Goal: Transaction & Acquisition: Purchase product/service

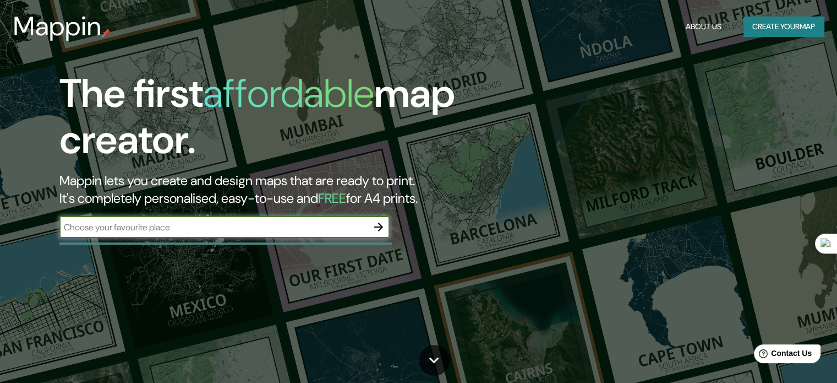
click at [226, 226] on input "text" at bounding box center [213, 227] width 308 height 13
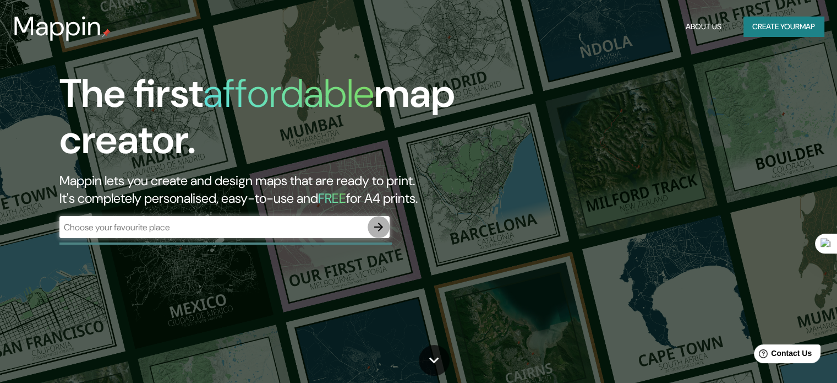
click at [381, 231] on icon "button" at bounding box center [378, 226] width 13 height 13
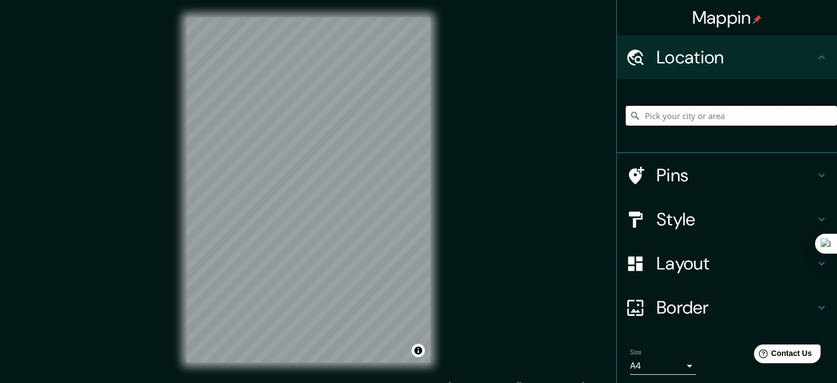
click at [725, 123] on input "Pick your city or area" at bounding box center [731, 116] width 211 height 20
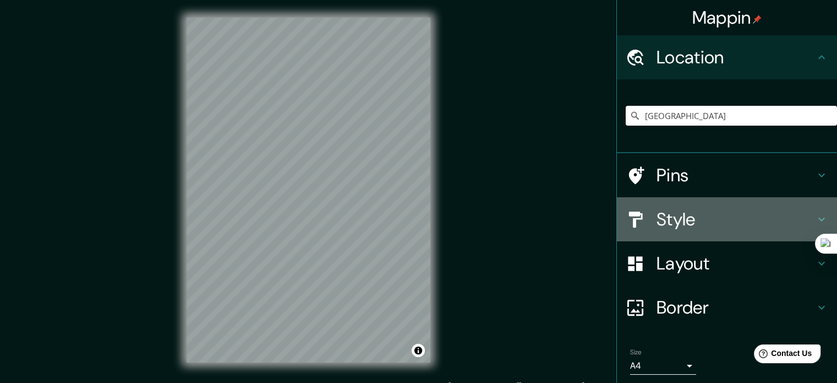
click at [758, 227] on h4 "Style" at bounding box center [736, 219] width 159 height 22
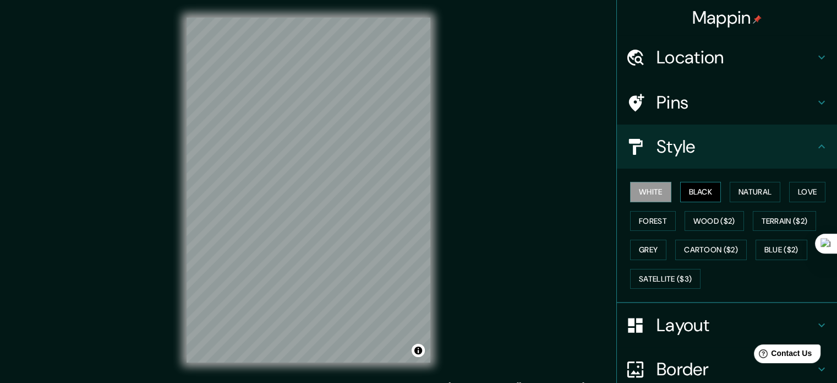
click at [713, 193] on button "Black" at bounding box center [700, 192] width 41 height 20
click at [739, 187] on button "Natural" at bounding box center [755, 192] width 51 height 20
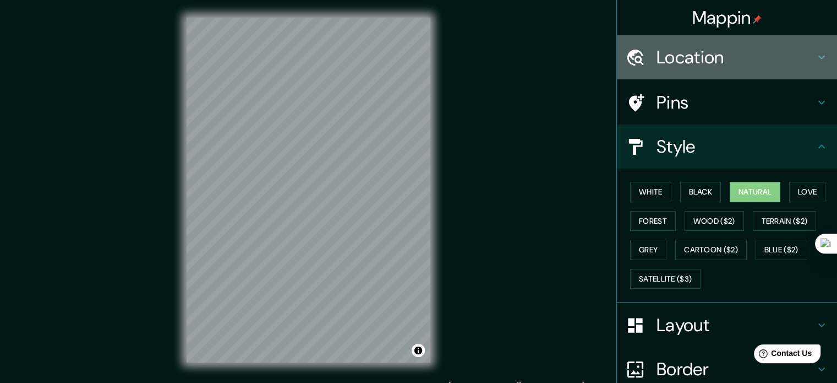
click at [734, 63] on h4 "Location" at bounding box center [736, 57] width 159 height 22
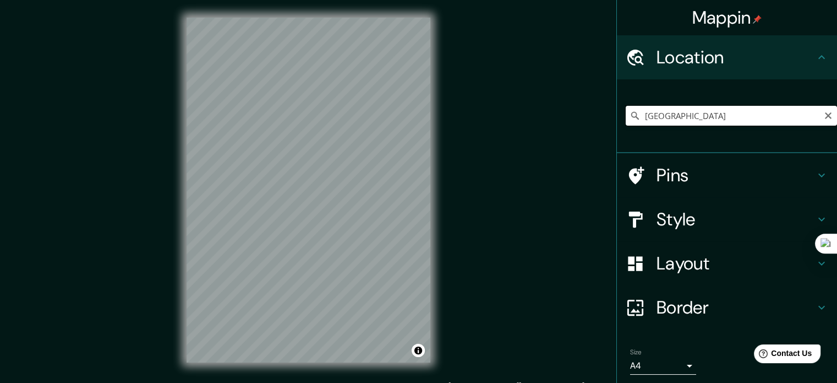
click at [731, 110] on input "[GEOGRAPHIC_DATA]" at bounding box center [731, 116] width 211 height 20
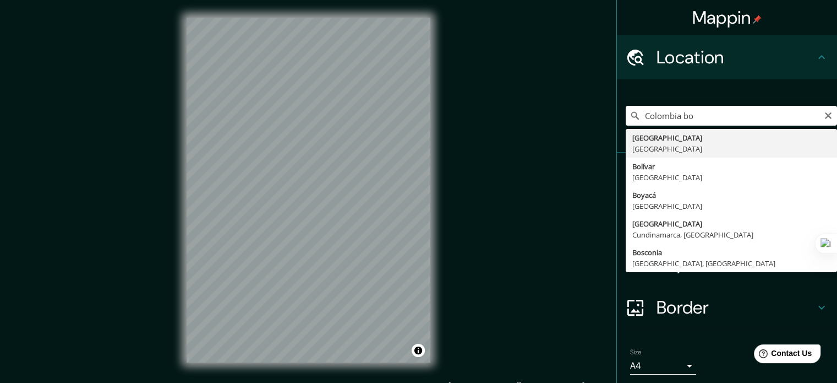
type input "[GEOGRAPHIC_DATA], [GEOGRAPHIC_DATA]"
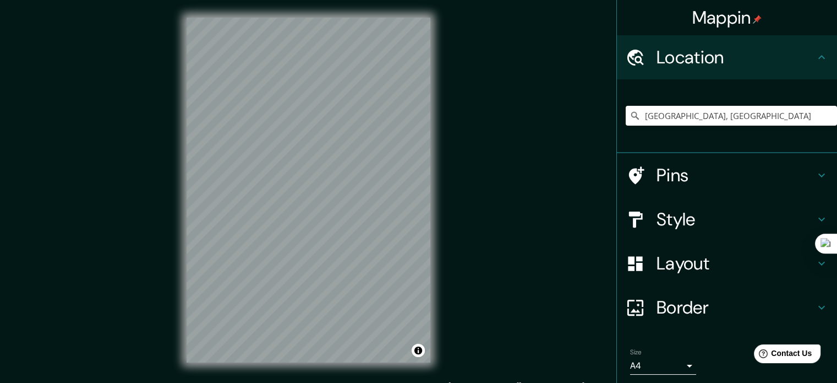
click at [792, 235] on div "Style" at bounding box center [727, 219] width 220 height 44
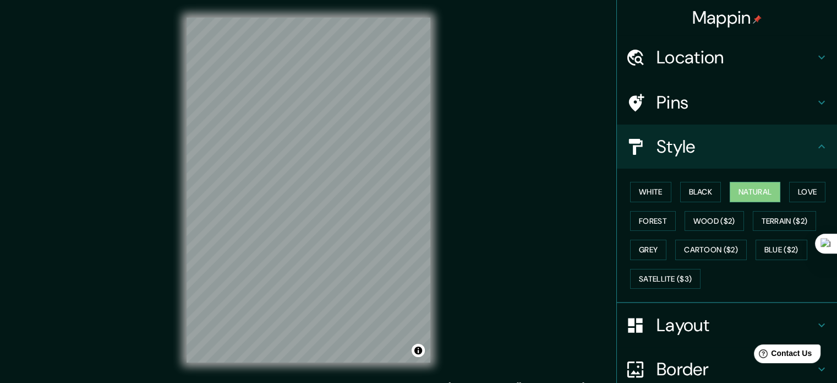
click at [701, 178] on div "White Black Natural Love Forest Wood ($2) Terrain ($2) Grey Cartoon ($2) Blue (…" at bounding box center [731, 235] width 211 height 116
click at [702, 191] on button "Black" at bounding box center [700, 192] width 41 height 20
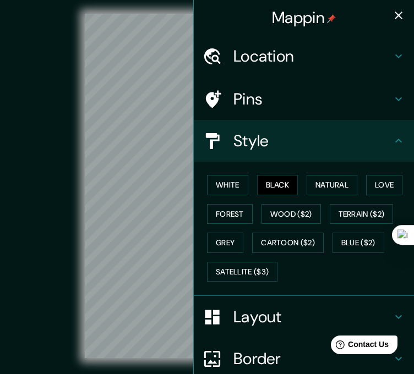
click at [392, 13] on icon "button" at bounding box center [398, 15] width 13 height 13
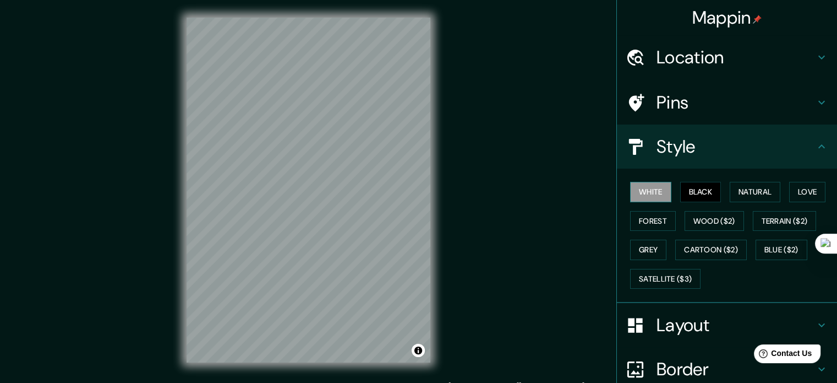
click at [630, 192] on button "White" at bounding box center [650, 192] width 41 height 20
click at [747, 195] on button "Natural" at bounding box center [755, 192] width 51 height 20
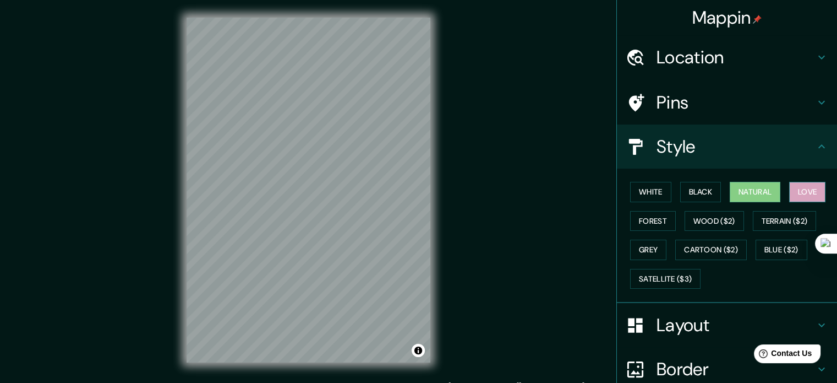
click at [797, 191] on button "Love" at bounding box center [807, 192] width 36 height 20
click at [631, 222] on button "Forest" at bounding box center [653, 221] width 46 height 20
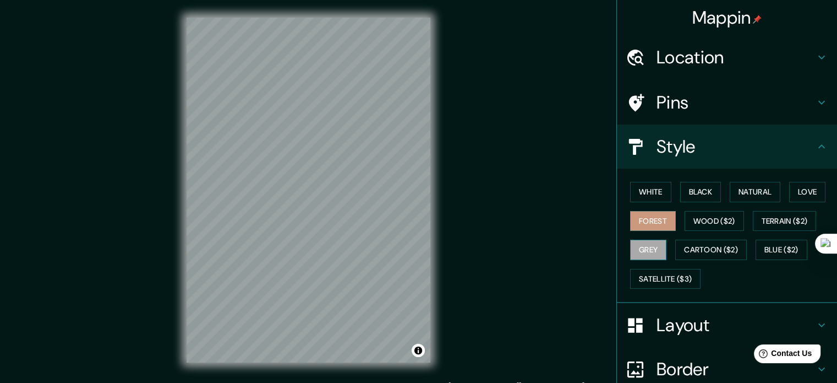
click at [642, 254] on button "Grey" at bounding box center [648, 249] width 36 height 20
click at [691, 192] on button "Black" at bounding box center [700, 192] width 41 height 20
click at [649, 247] on button "Grey" at bounding box center [648, 249] width 36 height 20
click at [804, 186] on button "Love" at bounding box center [807, 192] width 36 height 20
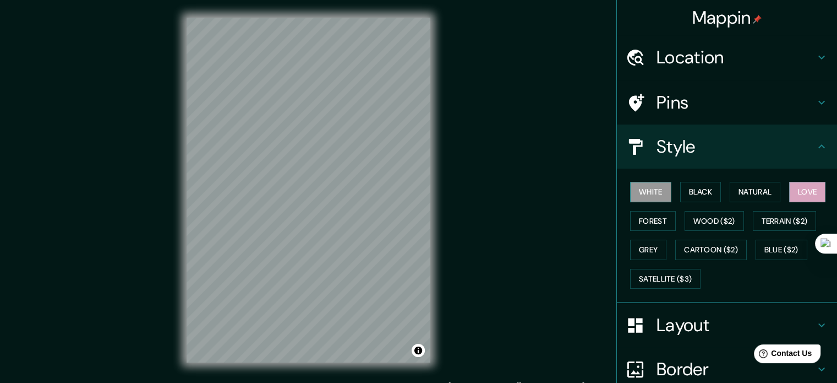
click at [647, 198] on button "White" at bounding box center [650, 192] width 41 height 20
click at [730, 189] on button "Natural" at bounding box center [755, 192] width 51 height 20
click at [643, 199] on button "White" at bounding box center [650, 192] width 41 height 20
click at [755, 187] on button "Natural" at bounding box center [755, 192] width 51 height 20
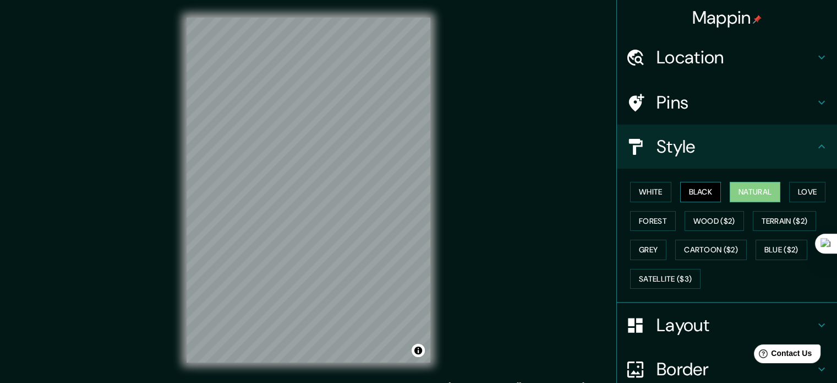
click at [693, 184] on button "Black" at bounding box center [700, 192] width 41 height 20
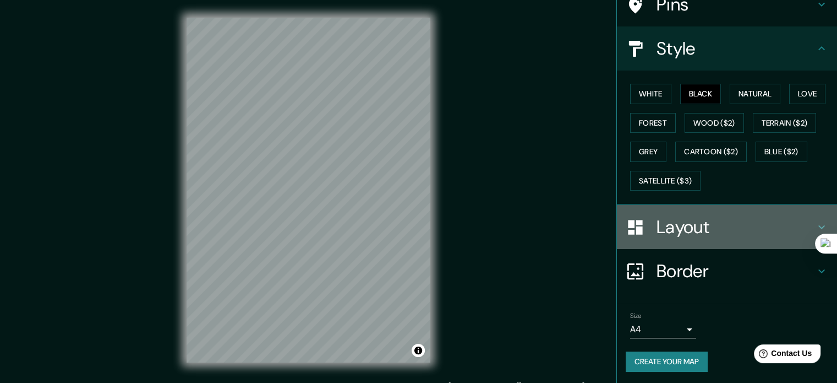
click at [735, 216] on h4 "Layout" at bounding box center [736, 227] width 159 height 22
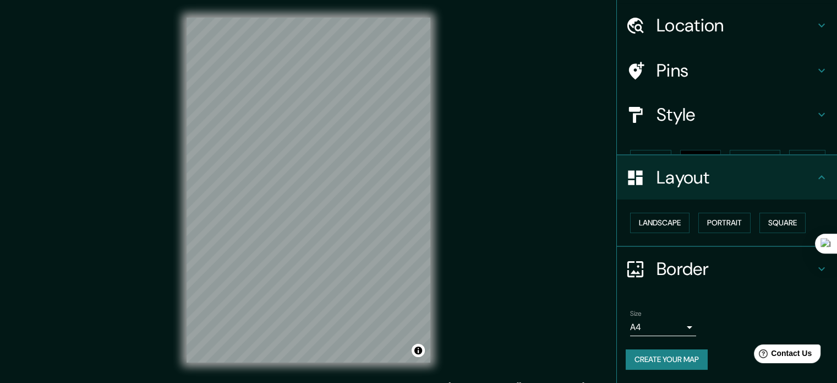
scroll to position [12, 0]
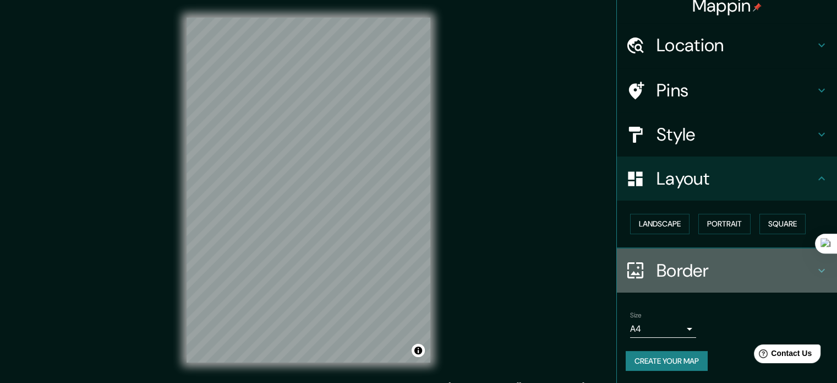
click at [749, 274] on h4 "Border" at bounding box center [736, 270] width 159 height 22
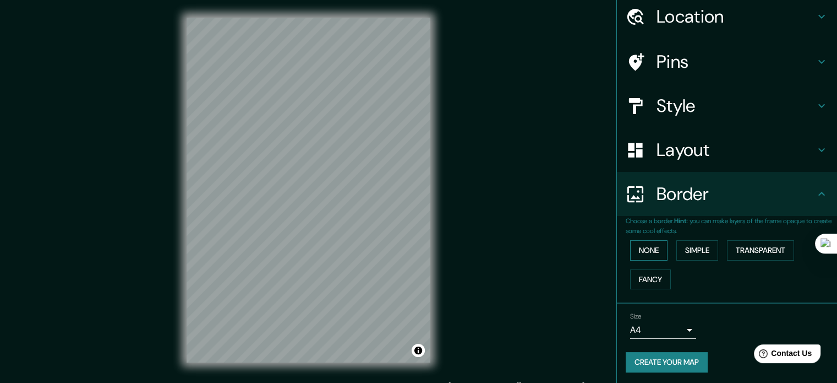
scroll to position [42, 0]
click at [637, 247] on button "None" at bounding box center [648, 249] width 37 height 20
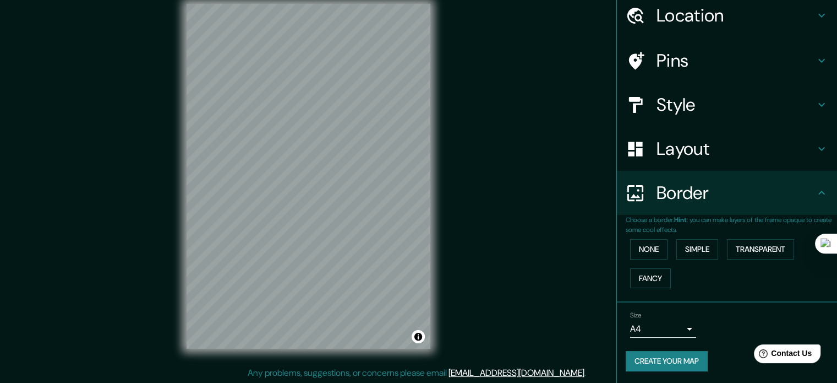
scroll to position [14, 0]
click at [751, 155] on h4 "Layout" at bounding box center [736, 149] width 159 height 22
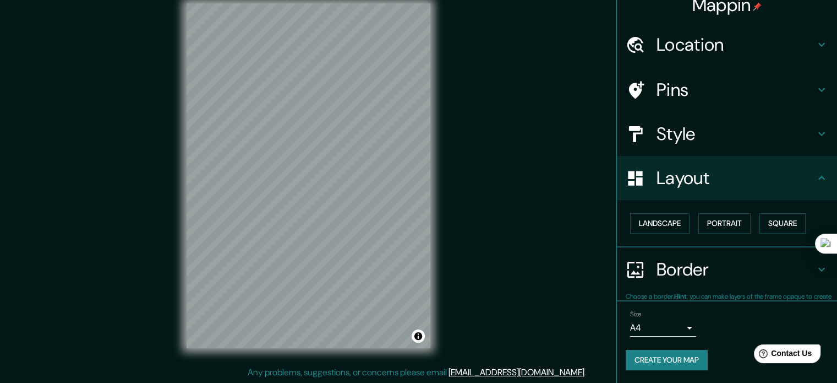
scroll to position [12, 0]
click at [673, 228] on button "Landscape" at bounding box center [659, 224] width 59 height 20
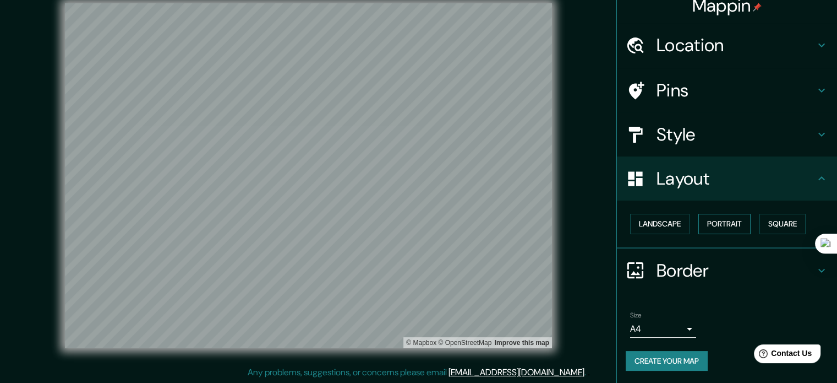
click at [705, 226] on button "Portrait" at bounding box center [725, 224] width 52 height 20
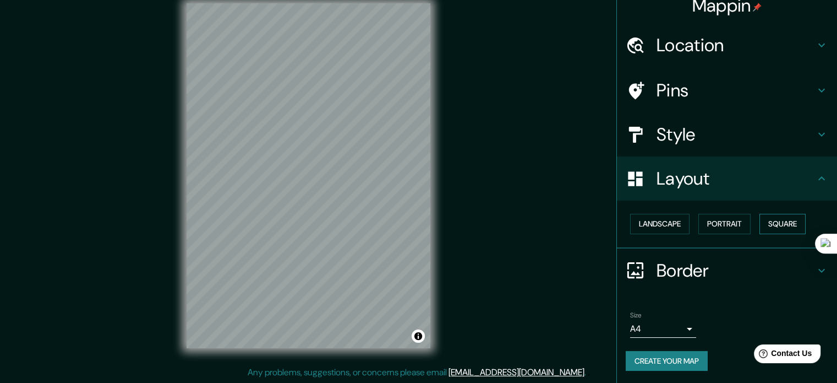
click at [762, 220] on button "Square" at bounding box center [783, 224] width 46 height 20
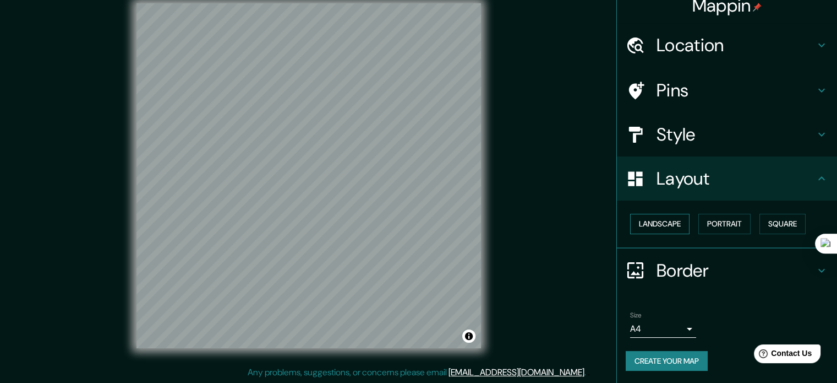
click at [668, 221] on button "Landscape" at bounding box center [659, 224] width 59 height 20
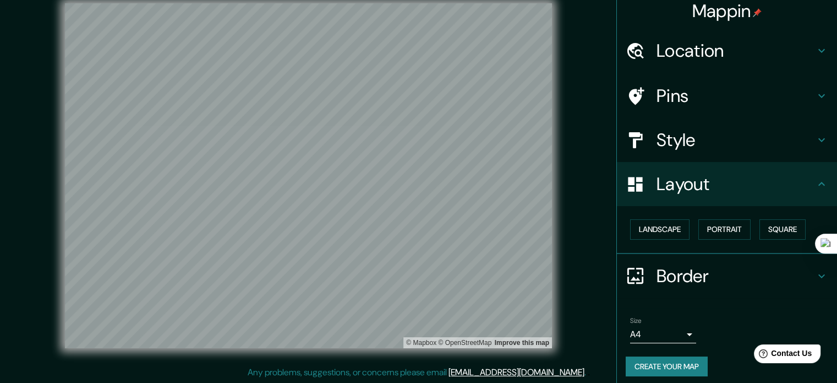
scroll to position [0, 0]
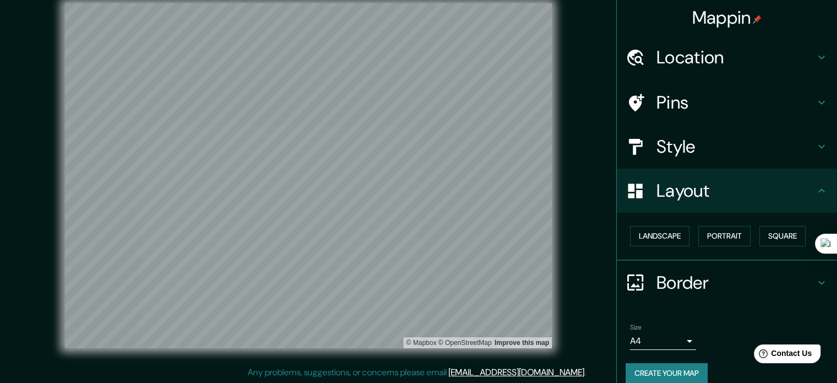
click at [727, 113] on h4 "Pins" at bounding box center [736, 102] width 159 height 22
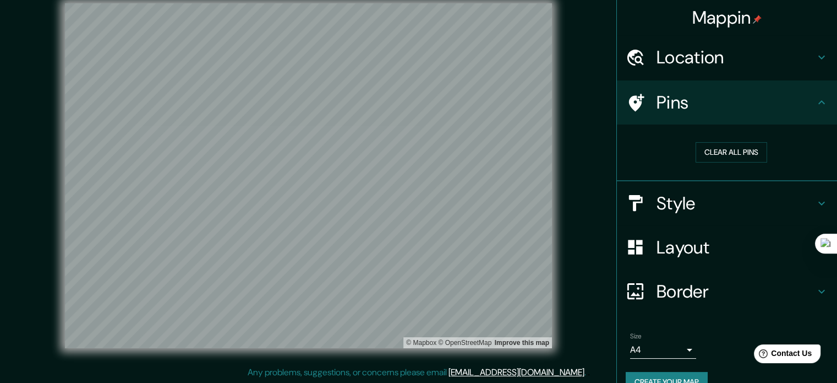
click at [725, 193] on h4 "Style" at bounding box center [736, 203] width 159 height 22
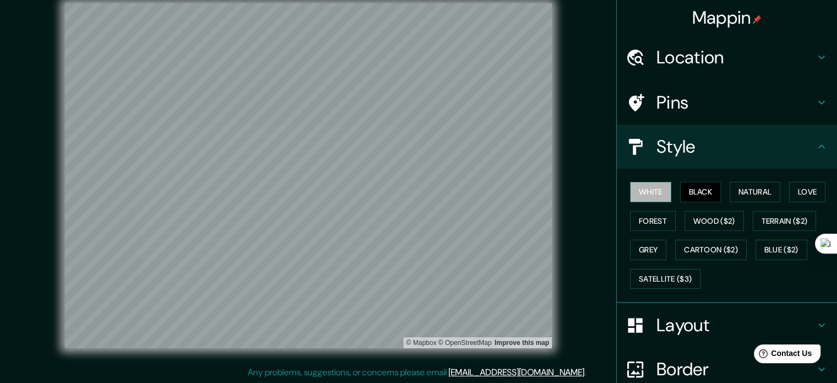
click at [640, 195] on button "White" at bounding box center [650, 192] width 41 height 20
click at [764, 192] on button "Natural" at bounding box center [755, 192] width 51 height 20
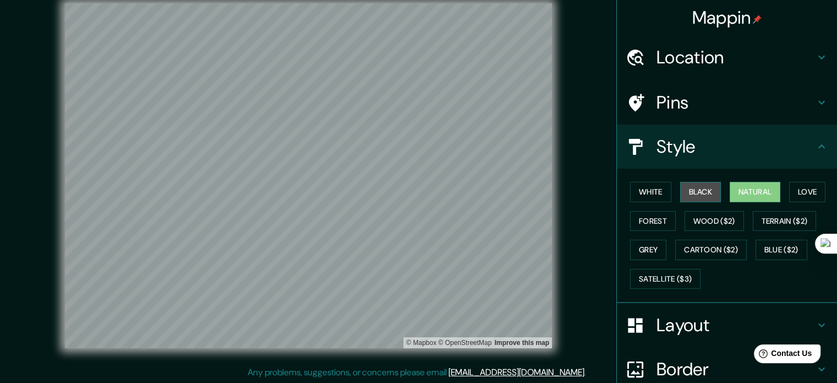
click at [684, 190] on button "Black" at bounding box center [700, 192] width 41 height 20
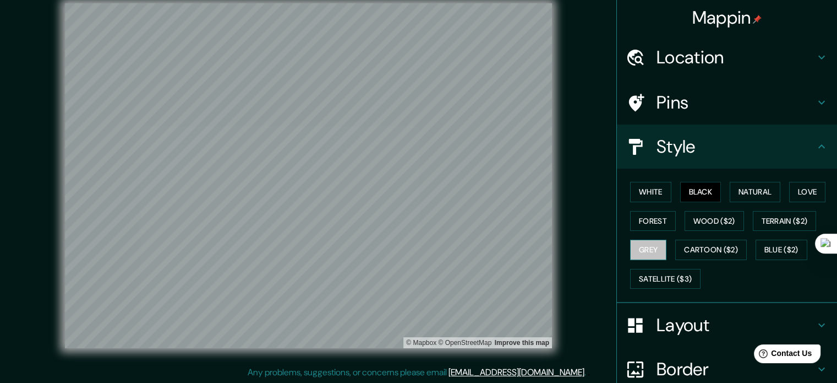
click at [639, 242] on button "Grey" at bounding box center [648, 249] width 36 height 20
click at [688, 188] on button "Black" at bounding box center [700, 192] width 41 height 20
click at [644, 191] on button "White" at bounding box center [650, 192] width 41 height 20
click at [689, 186] on button "Black" at bounding box center [700, 192] width 41 height 20
click at [640, 187] on button "White" at bounding box center [650, 192] width 41 height 20
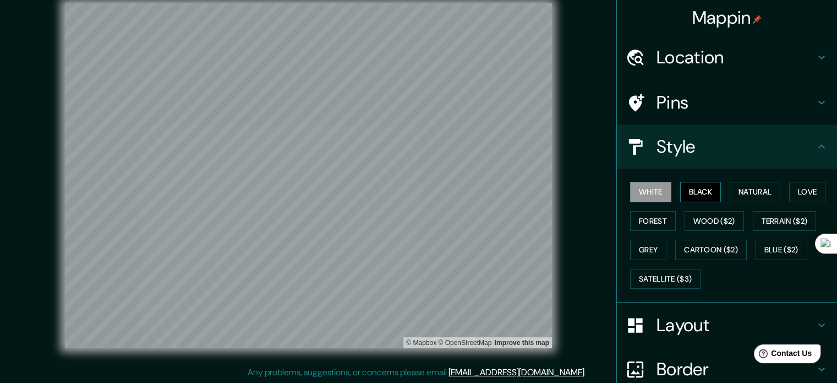
click at [696, 194] on button "Black" at bounding box center [700, 192] width 41 height 20
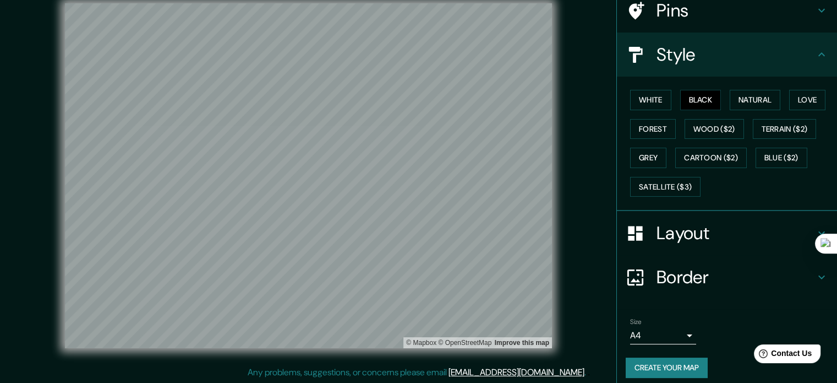
scroll to position [98, 0]
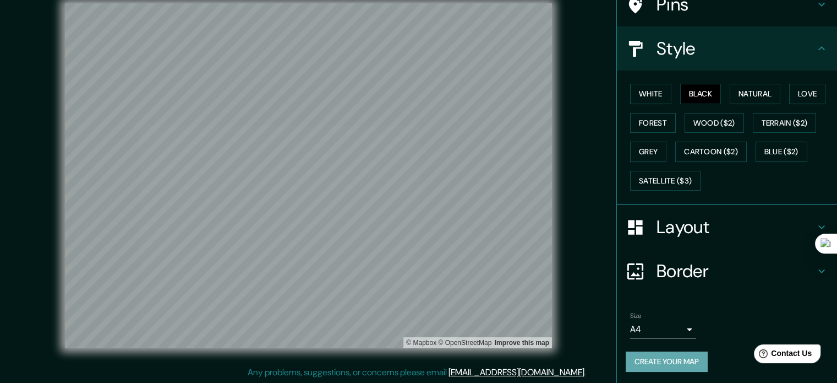
click at [645, 355] on button "Create your map" at bounding box center [667, 361] width 82 height 20
click at [683, 329] on body "Mappin Location [GEOGRAPHIC_DATA], [GEOGRAPHIC_DATA] Pins Style White Black Nat…" at bounding box center [418, 177] width 837 height 383
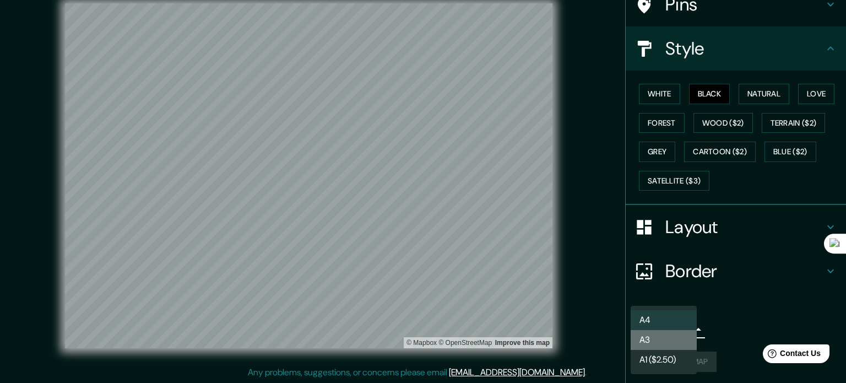
click at [672, 338] on li "A3" at bounding box center [663, 340] width 66 height 20
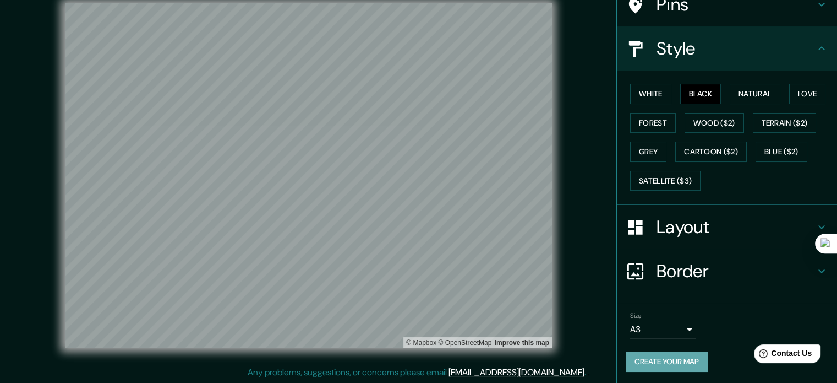
click at [645, 358] on button "Create your map" at bounding box center [667, 361] width 82 height 20
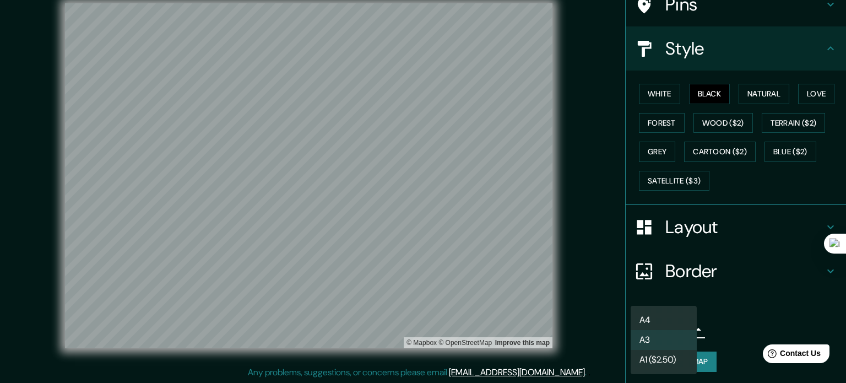
click at [653, 321] on body "Mappin Location [GEOGRAPHIC_DATA], [GEOGRAPHIC_DATA] Pins Style White Black Nat…" at bounding box center [423, 177] width 846 height 383
click at [655, 319] on li "A4" at bounding box center [663, 320] width 66 height 20
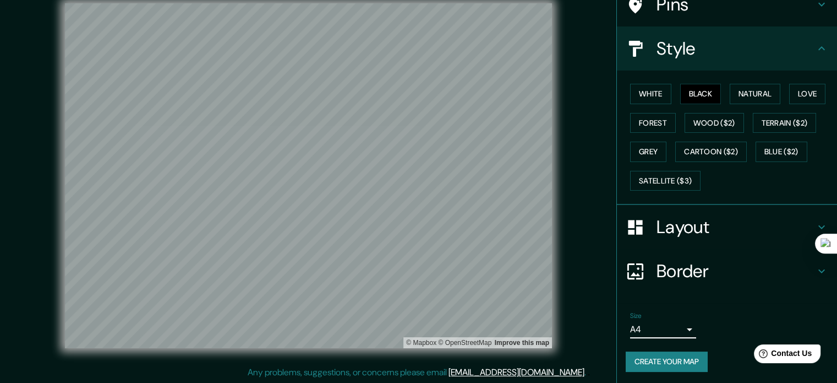
click at [660, 328] on body "Mappin Location [GEOGRAPHIC_DATA], [GEOGRAPHIC_DATA] Pins Style White Black Nat…" at bounding box center [418, 177] width 837 height 383
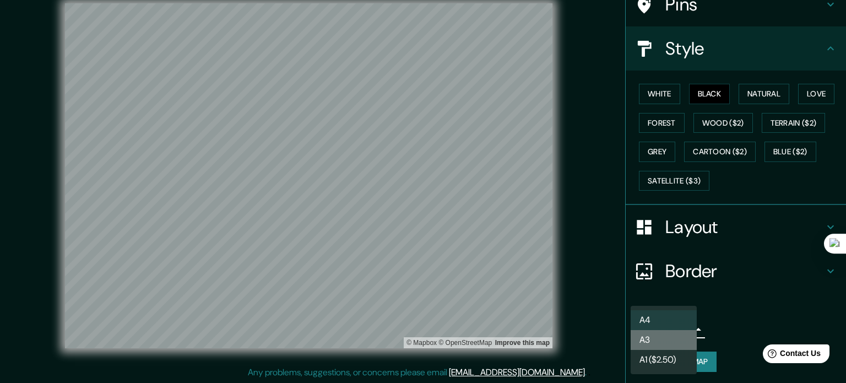
click at [658, 343] on li "A3" at bounding box center [663, 340] width 66 height 20
type input "a4"
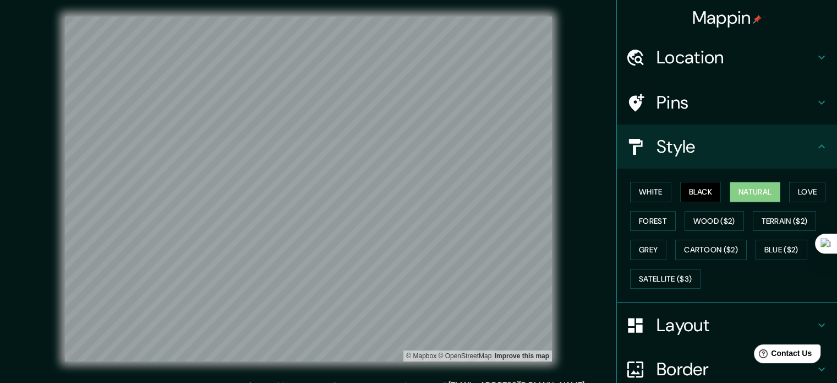
scroll to position [0, 0]
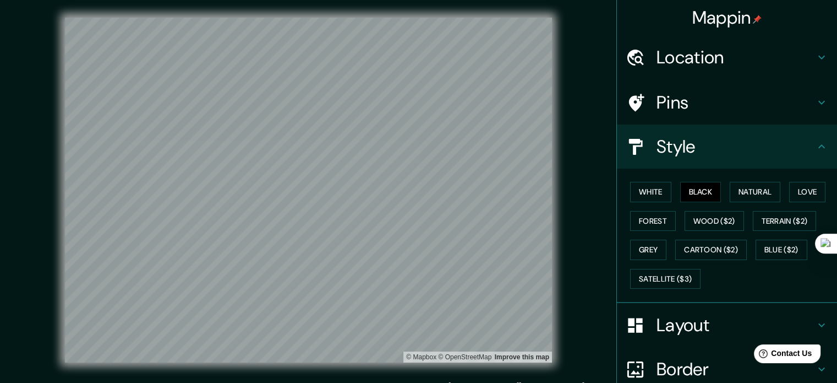
click at [770, 92] on h4 "Pins" at bounding box center [736, 102] width 159 height 22
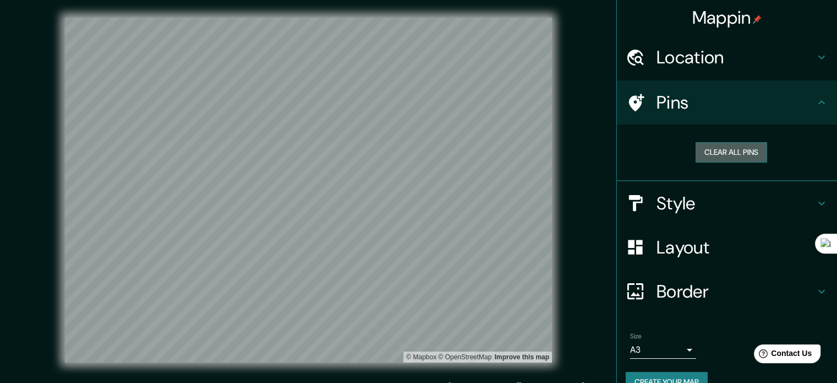
click at [731, 150] on button "Clear all pins" at bounding box center [732, 152] width 72 height 20
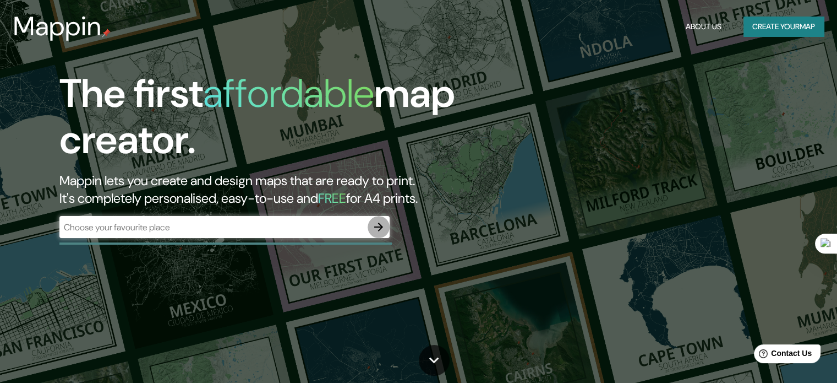
click at [377, 228] on icon "button" at bounding box center [378, 226] width 13 height 13
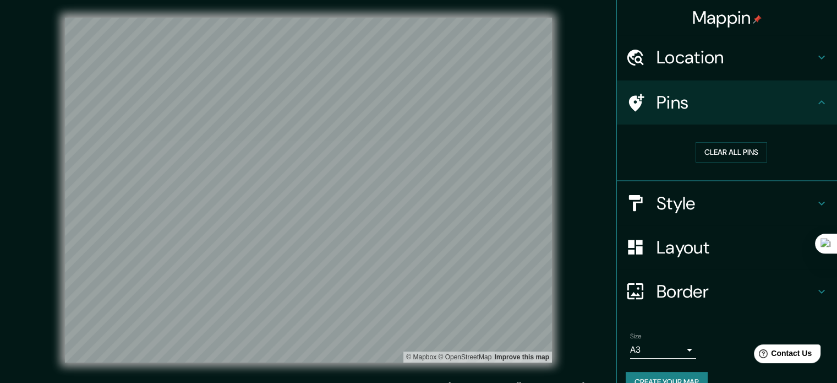
click at [726, 57] on h4 "Location" at bounding box center [736, 57] width 159 height 22
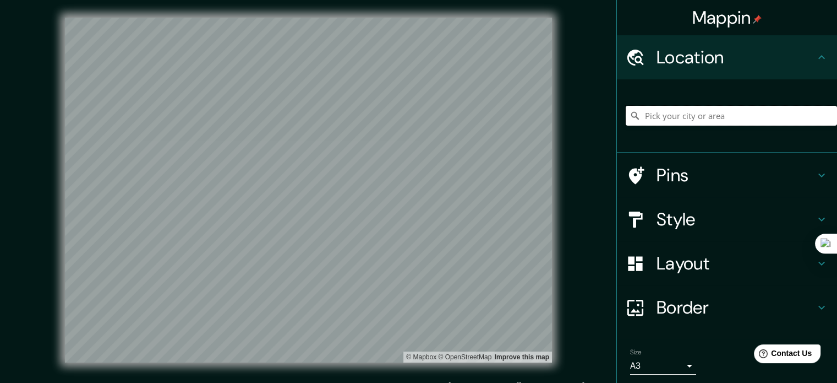
click at [738, 110] on input "Pick your city or area" at bounding box center [731, 116] width 211 height 20
click at [716, 217] on h4 "Style" at bounding box center [736, 219] width 159 height 22
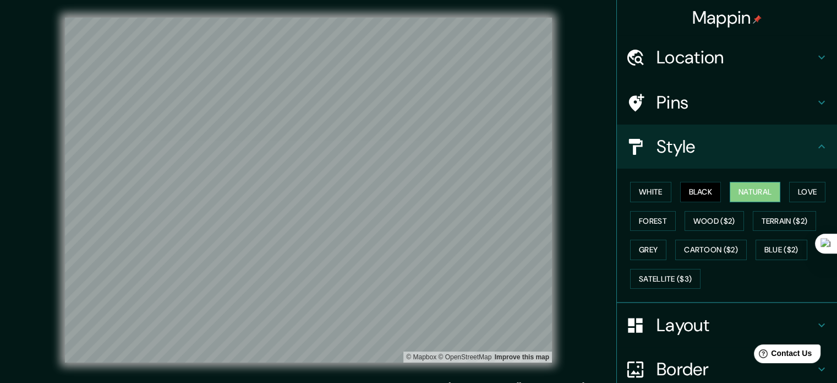
click at [769, 191] on button "Natural" at bounding box center [755, 192] width 51 height 20
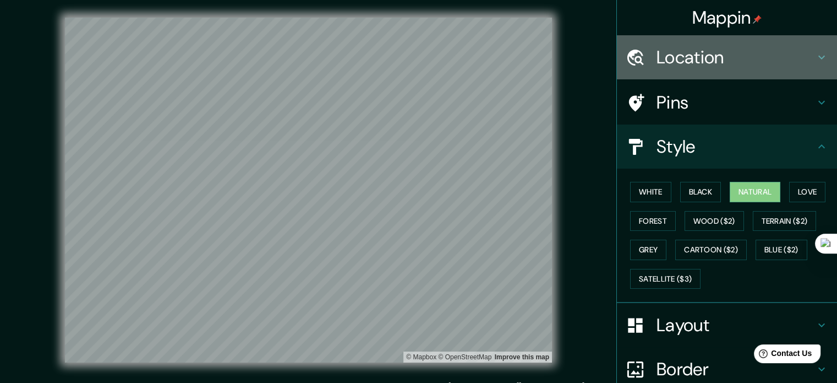
click at [694, 47] on h4 "Location" at bounding box center [736, 57] width 159 height 22
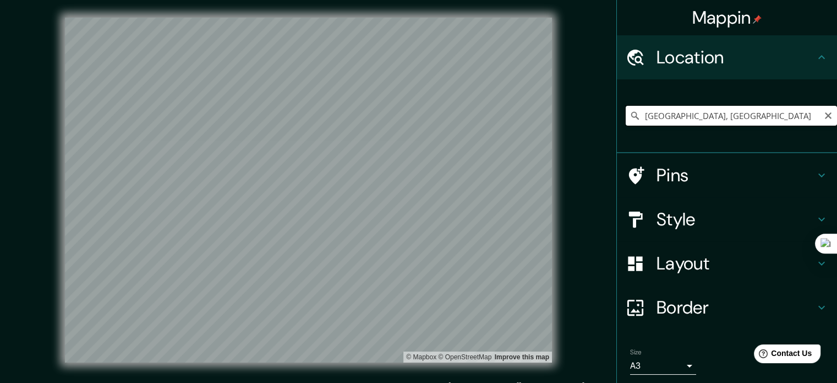
click at [715, 113] on input "[GEOGRAPHIC_DATA], [GEOGRAPHIC_DATA]" at bounding box center [731, 116] width 211 height 20
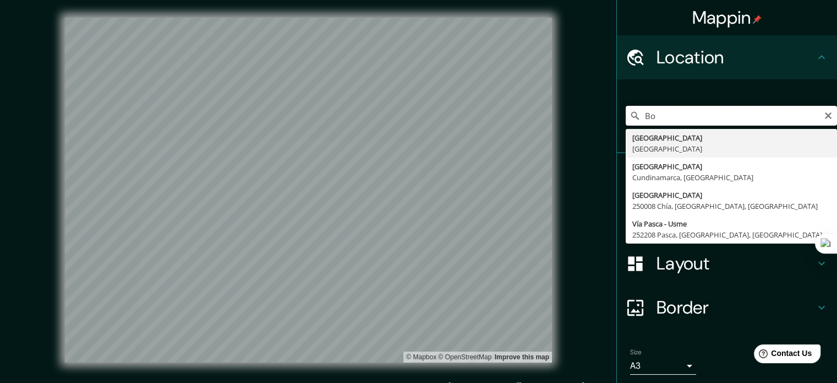
type input "B"
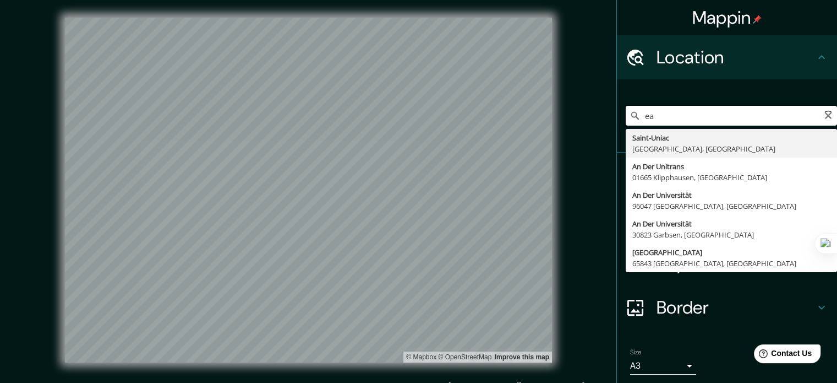
type input "e"
type input "u"
type input "a"
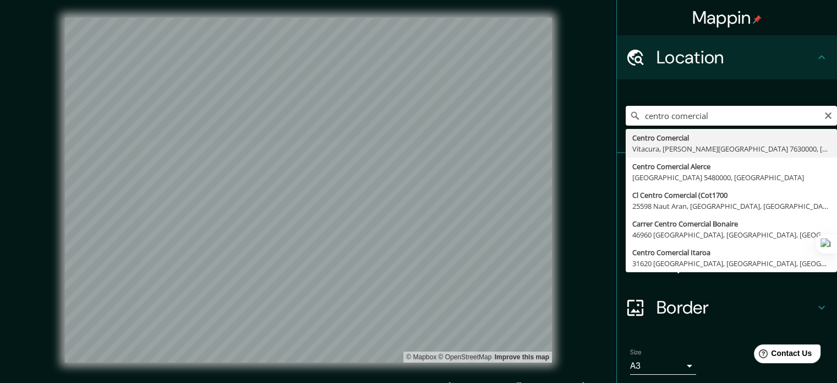
type input "centro comercial"
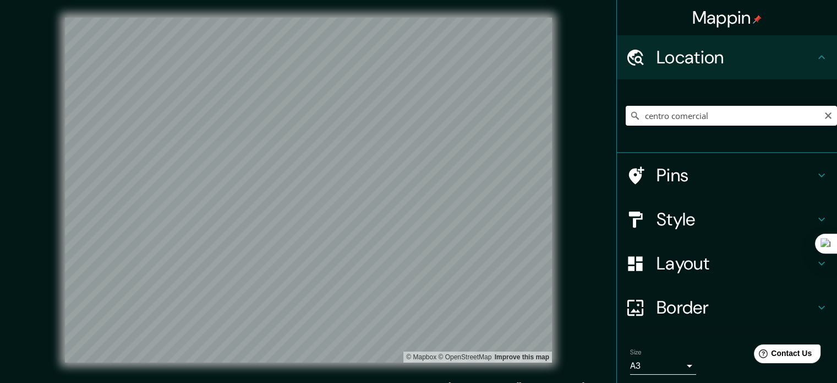
click at [762, 215] on h4 "Style" at bounding box center [736, 219] width 159 height 22
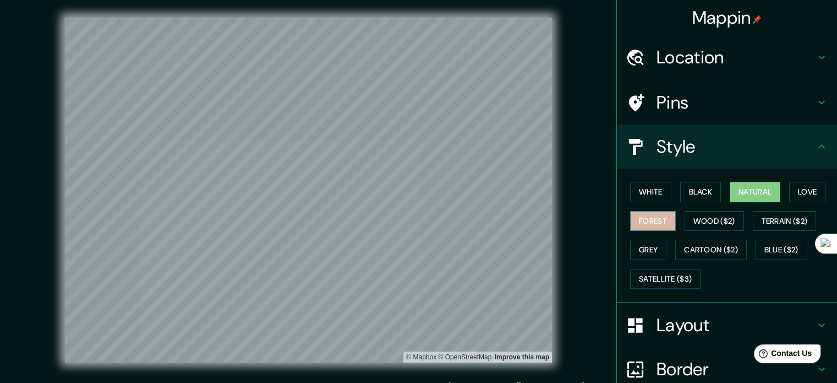
click at [652, 215] on button "Forest" at bounding box center [653, 221] width 46 height 20
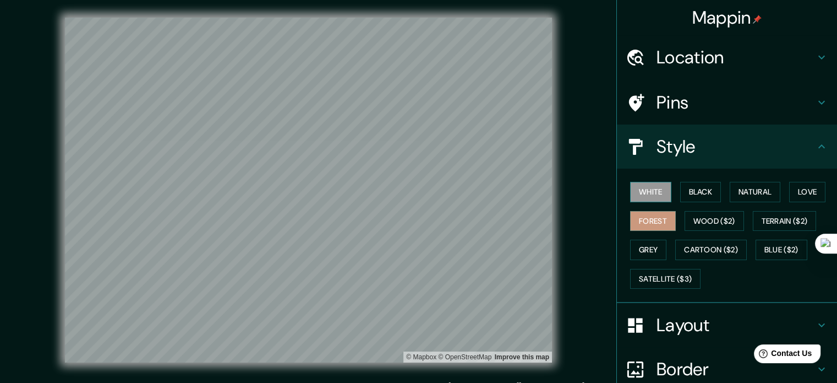
click at [647, 192] on button "White" at bounding box center [650, 192] width 41 height 20
click at [708, 182] on button "Black" at bounding box center [700, 192] width 41 height 20
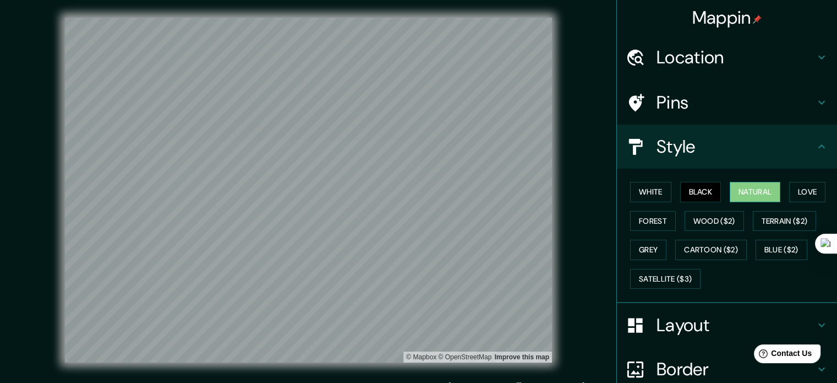
click at [748, 188] on button "Natural" at bounding box center [755, 192] width 51 height 20
click at [795, 198] on button "Love" at bounding box center [807, 192] width 36 height 20
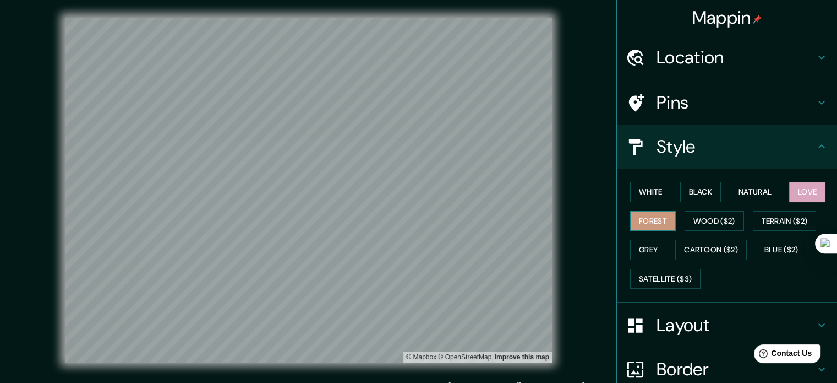
click at [639, 226] on button "Forest" at bounding box center [653, 221] width 46 height 20
click at [645, 247] on button "Grey" at bounding box center [648, 249] width 36 height 20
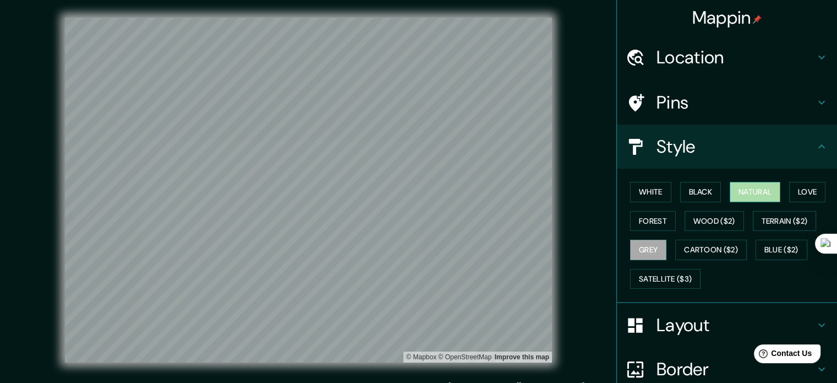
click at [737, 187] on button "Natural" at bounding box center [755, 192] width 51 height 20
click at [277, 382] on html "Mappin Location centro comercial Centro Comercial Vitacura, [PERSON_NAME][GEOGR…" at bounding box center [418, 191] width 837 height 383
click at [702, 196] on button "Black" at bounding box center [700, 192] width 41 height 20
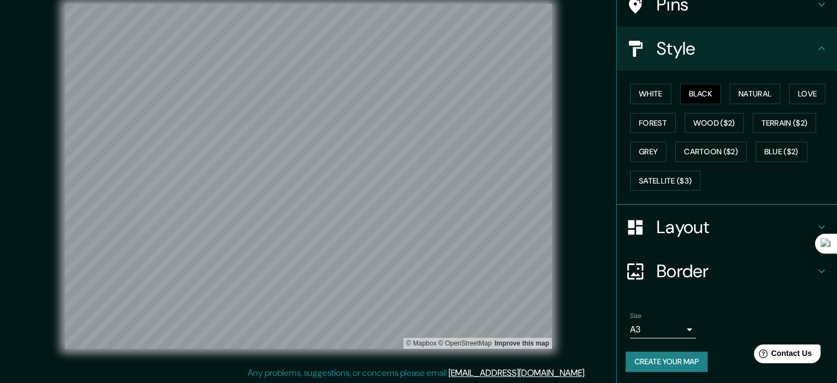
scroll to position [14, 0]
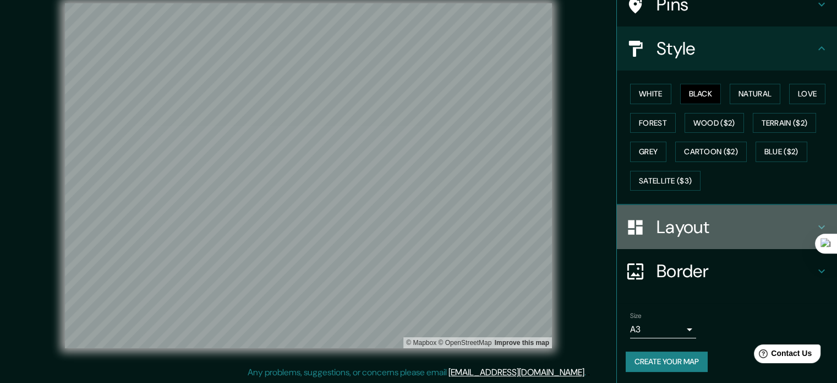
click at [658, 229] on h4 "Layout" at bounding box center [736, 227] width 159 height 22
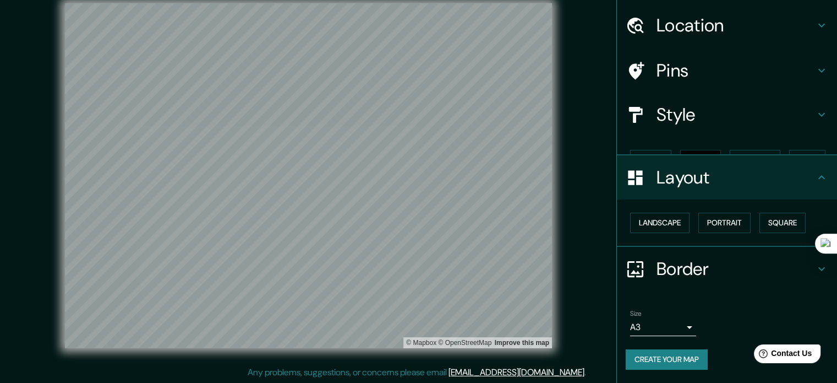
scroll to position [12, 0]
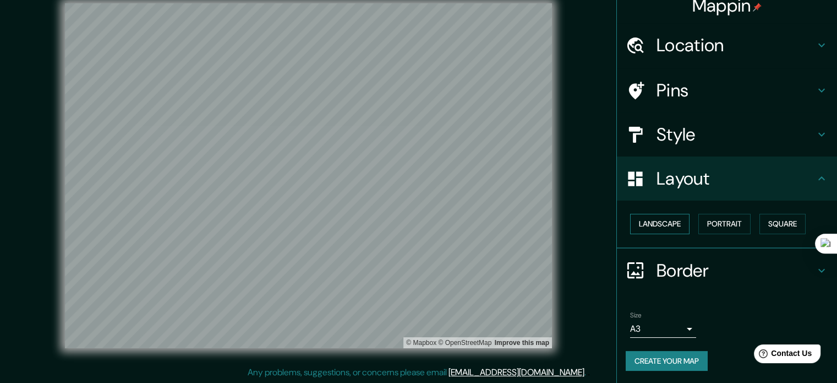
click at [651, 230] on button "Landscape" at bounding box center [659, 224] width 59 height 20
click at [719, 222] on button "Portrait" at bounding box center [725, 224] width 52 height 20
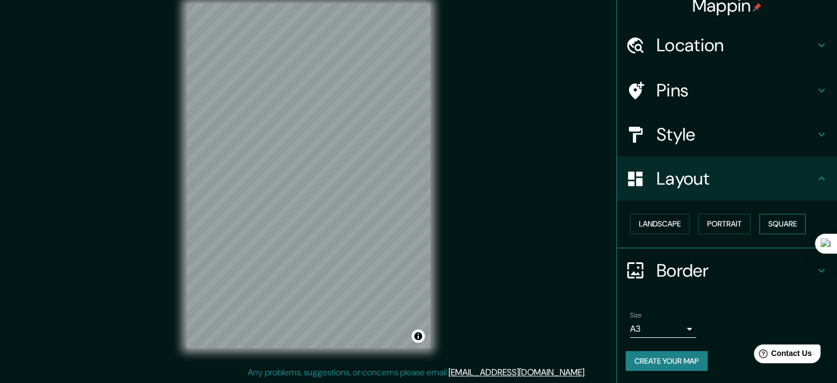
click at [771, 222] on button "Square" at bounding box center [783, 224] width 46 height 20
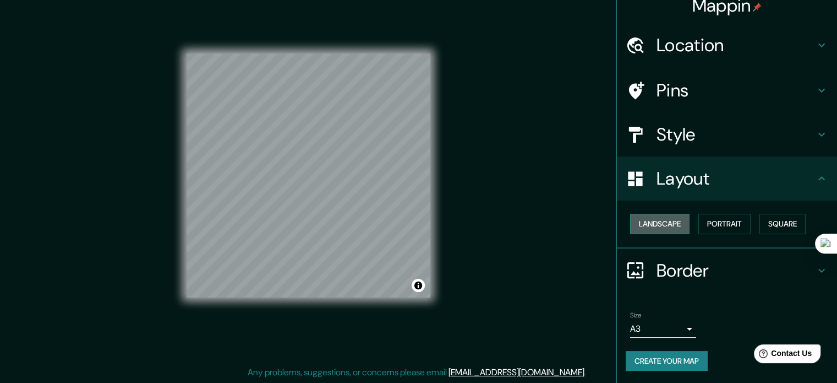
click at [666, 221] on button "Landscape" at bounding box center [659, 224] width 59 height 20
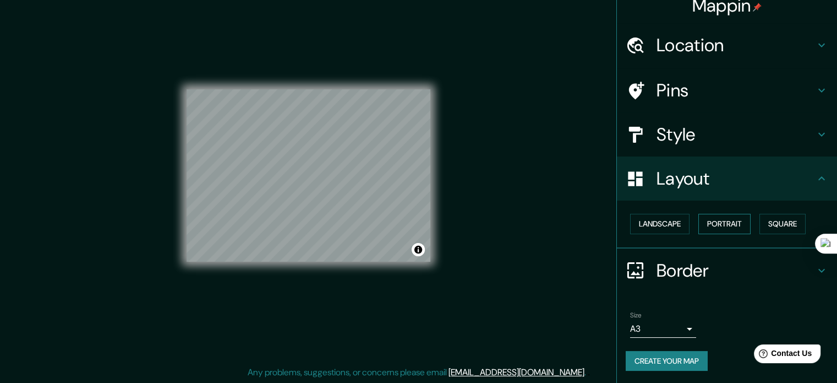
click at [700, 224] on button "Portrait" at bounding box center [725, 224] width 52 height 20
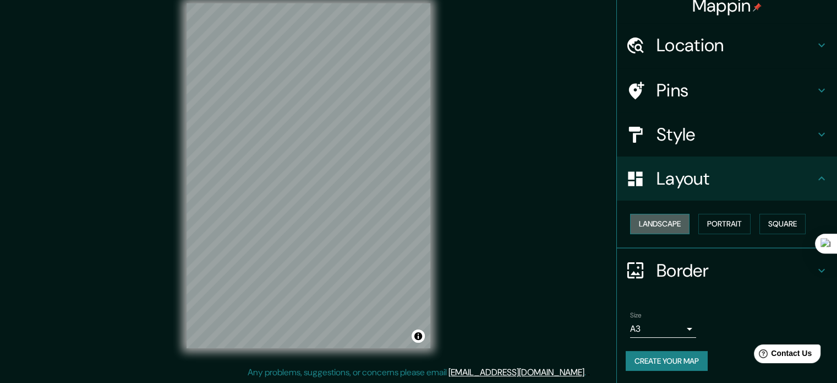
click at [672, 219] on button "Landscape" at bounding box center [659, 224] width 59 height 20
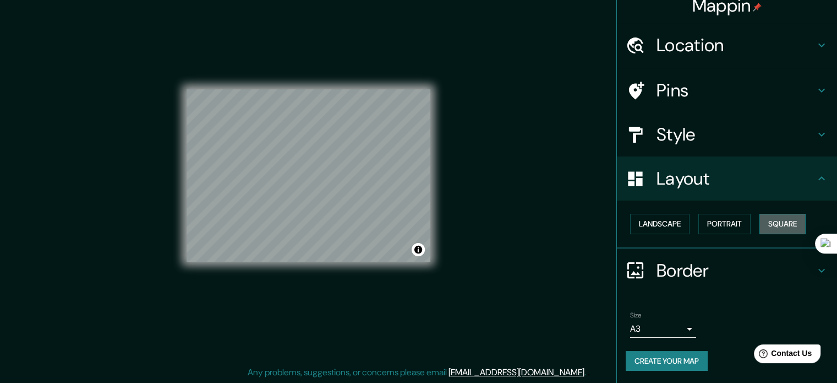
click at [764, 219] on button "Square" at bounding box center [783, 224] width 46 height 20
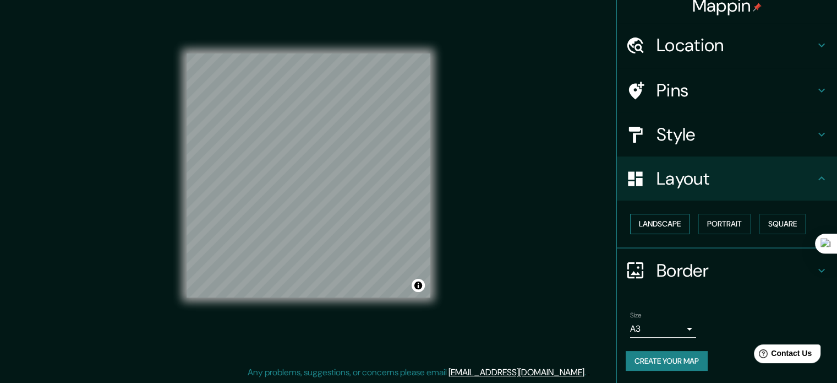
click at [657, 222] on button "Landscape" at bounding box center [659, 224] width 59 height 20
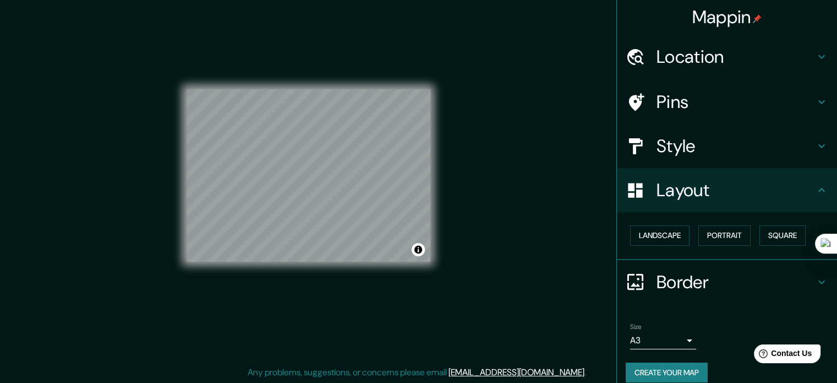
scroll to position [0, 0]
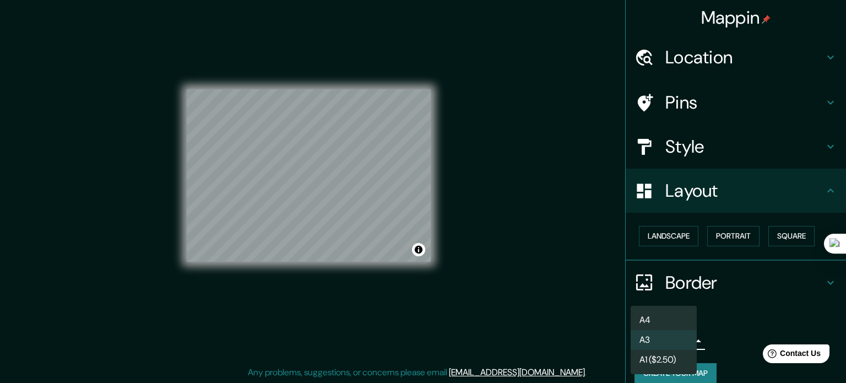
click at [675, 340] on body "Mappin Location centro comercial [GEOGRAPHIC_DATA], [PERSON_NAME][GEOGRAPHIC_DA…" at bounding box center [423, 177] width 846 height 383
click at [663, 326] on li "A4" at bounding box center [663, 320] width 66 height 20
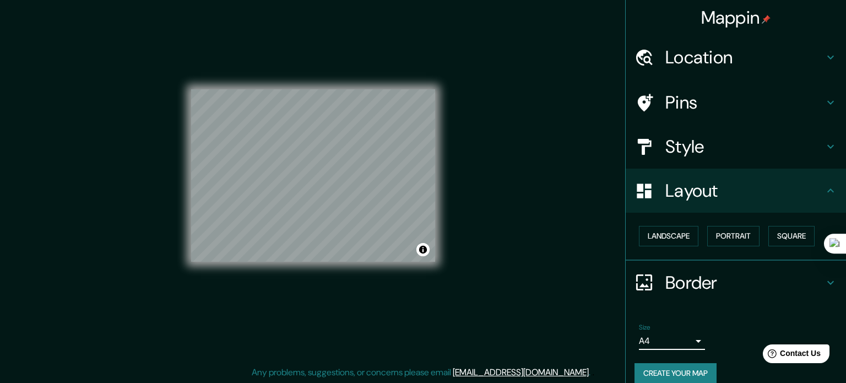
click at [675, 336] on body "Mappin Location centro comercial [GEOGRAPHIC_DATA], [PERSON_NAME][GEOGRAPHIC_DA…" at bounding box center [423, 177] width 846 height 383
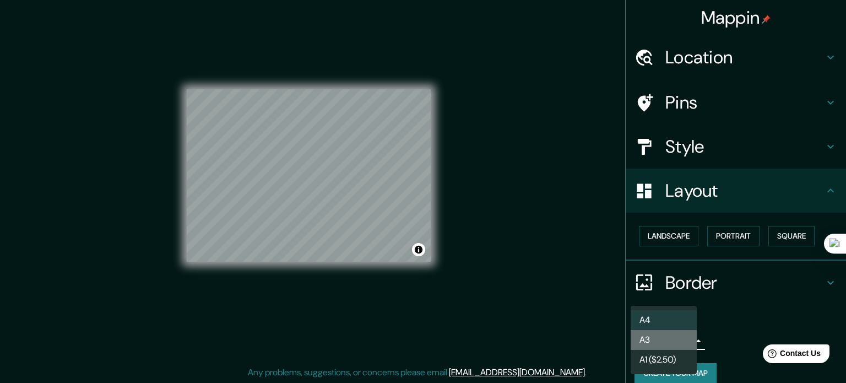
click at [675, 343] on li "A3" at bounding box center [663, 340] width 66 height 20
type input "a4"
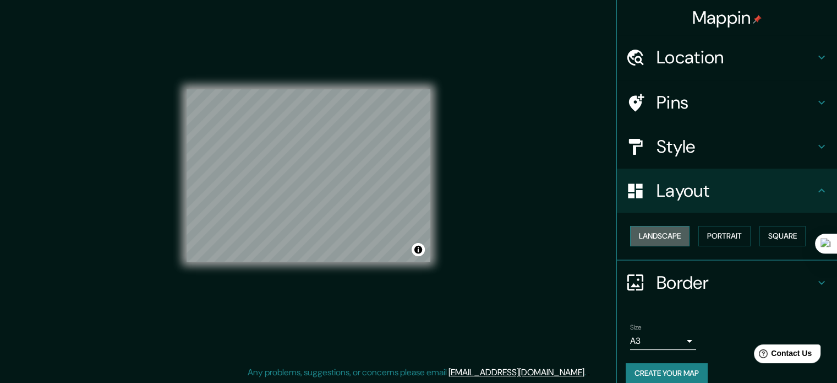
click at [671, 227] on button "Landscape" at bounding box center [659, 236] width 59 height 20
click at [718, 235] on button "Portrait" at bounding box center [725, 236] width 52 height 20
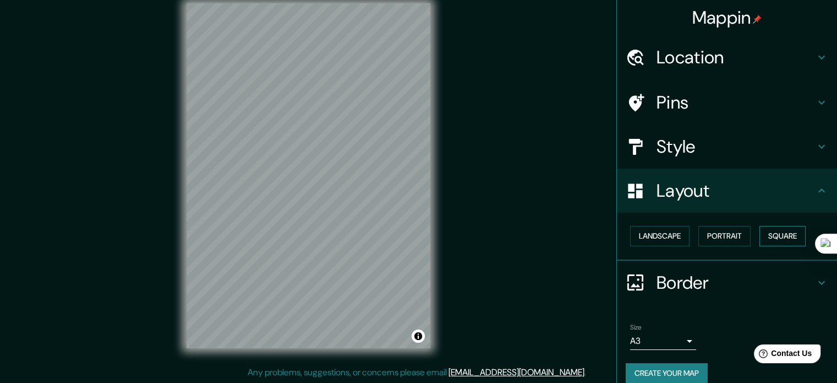
click at [775, 232] on button "Square" at bounding box center [783, 236] width 46 height 20
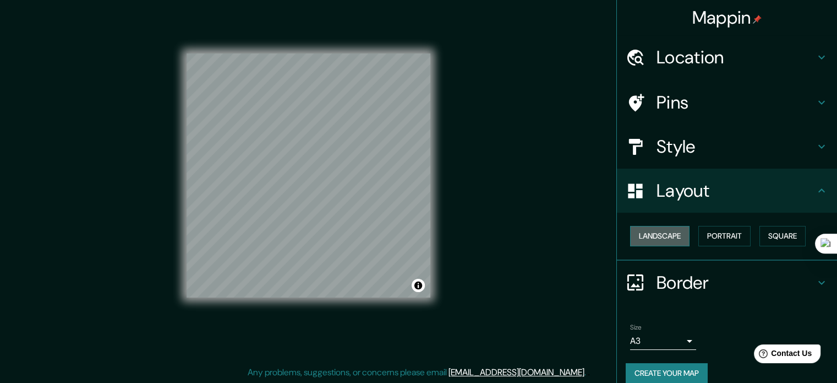
click at [648, 242] on button "Landscape" at bounding box center [659, 236] width 59 height 20
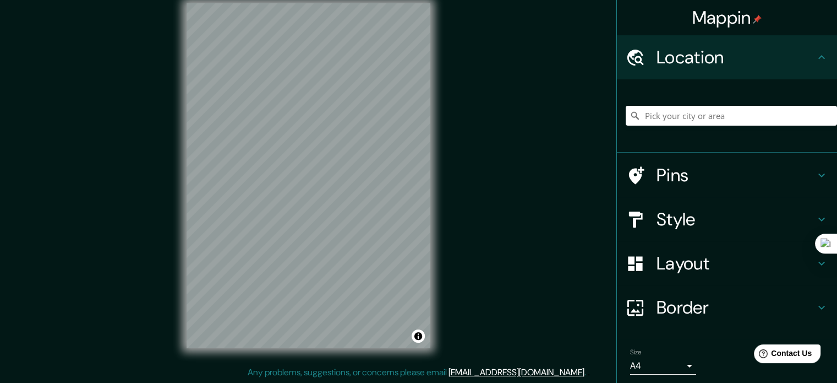
click at [749, 265] on h4 "Layout" at bounding box center [736, 263] width 159 height 22
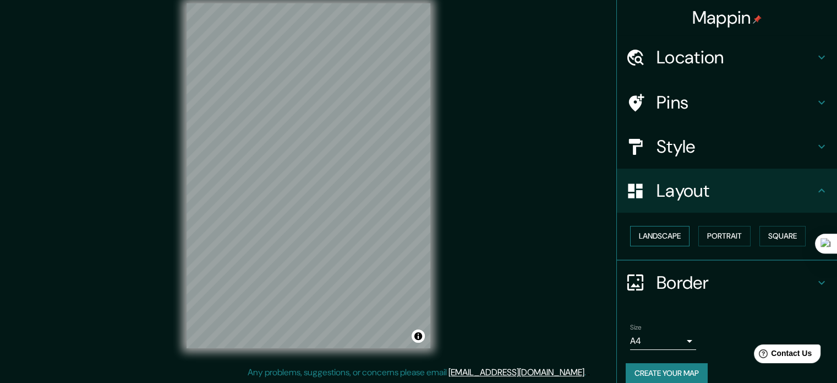
click at [631, 236] on button "Landscape" at bounding box center [659, 236] width 59 height 20
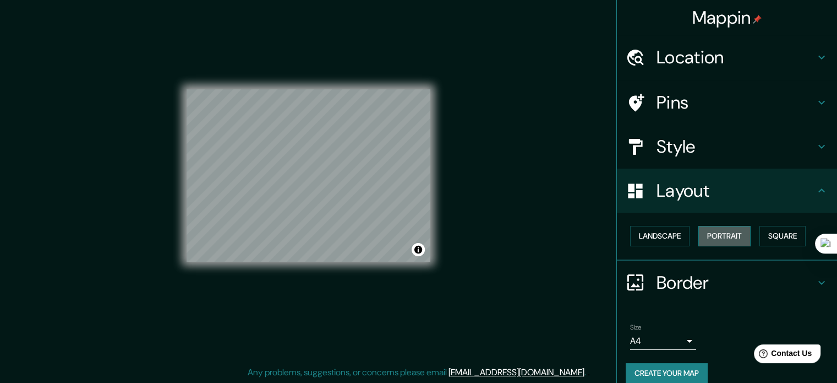
click at [743, 235] on button "Portrait" at bounding box center [725, 236] width 52 height 20
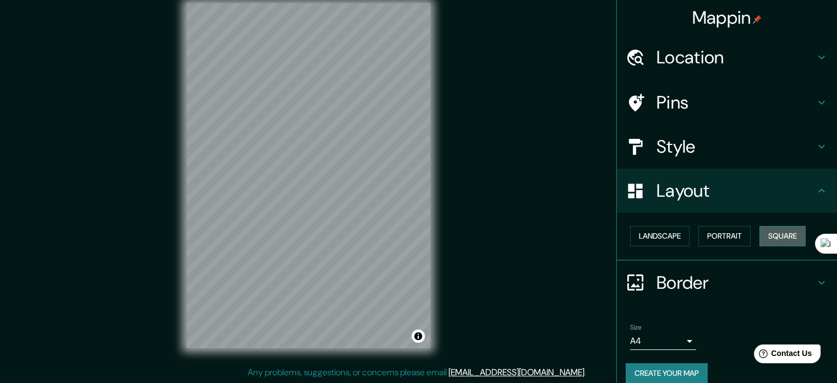
click at [774, 234] on button "Square" at bounding box center [783, 236] width 46 height 20
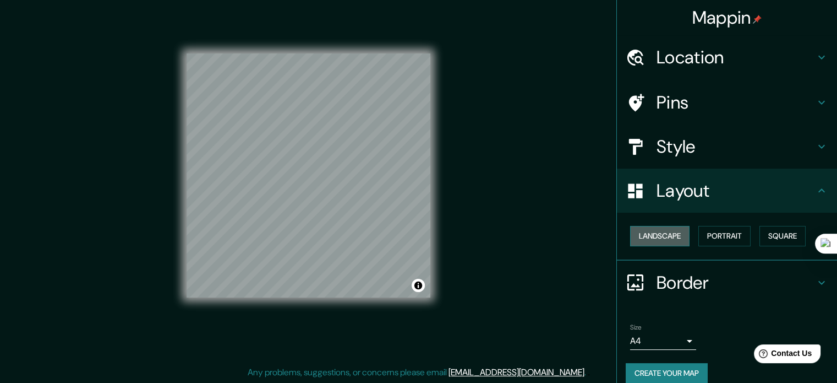
click at [637, 235] on button "Landscape" at bounding box center [659, 236] width 59 height 20
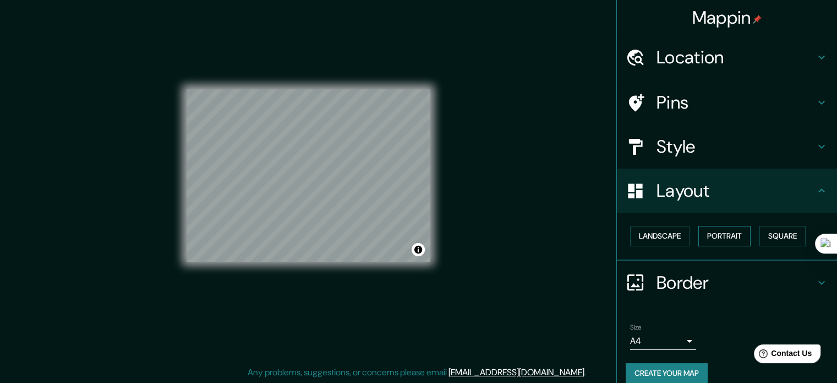
click at [718, 238] on button "Portrait" at bounding box center [725, 236] width 52 height 20
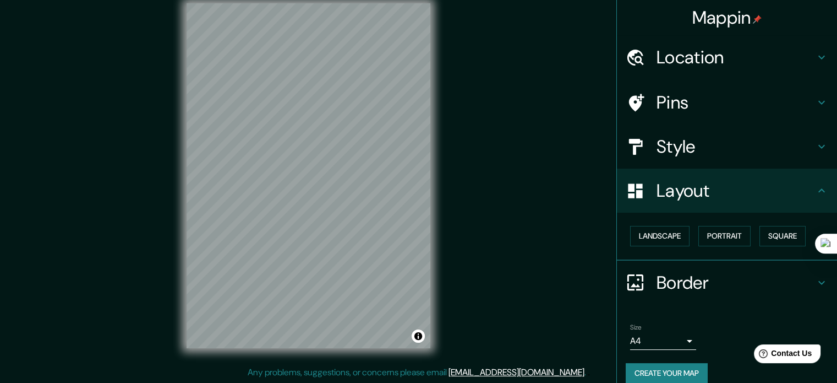
click at [548, 220] on div "Mappin Location Pins Style Layout Landscape Portrait Square Border Choose a bor…" at bounding box center [418, 184] width 837 height 397
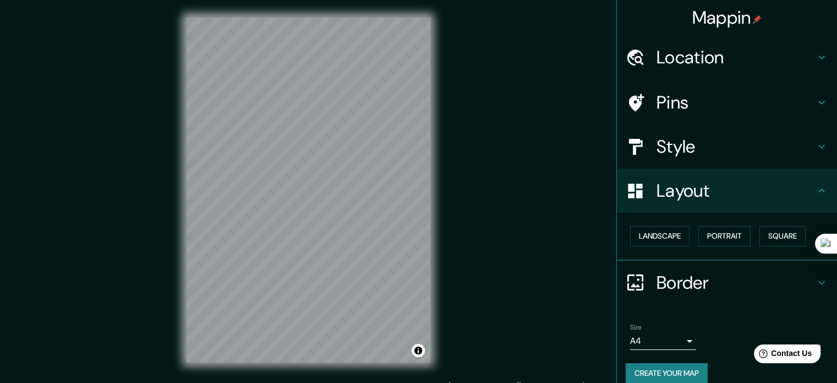
click at [733, 66] on h4 "Location" at bounding box center [736, 57] width 159 height 22
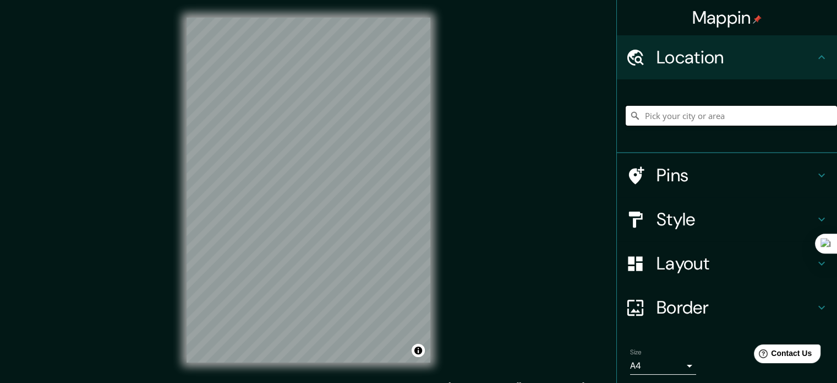
click at [735, 109] on input "Pick your city or area" at bounding box center [731, 116] width 211 height 20
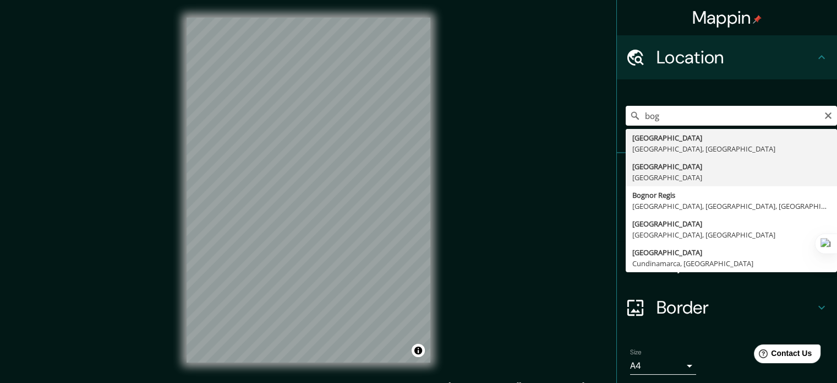
type input "Bogotá, Colombia"
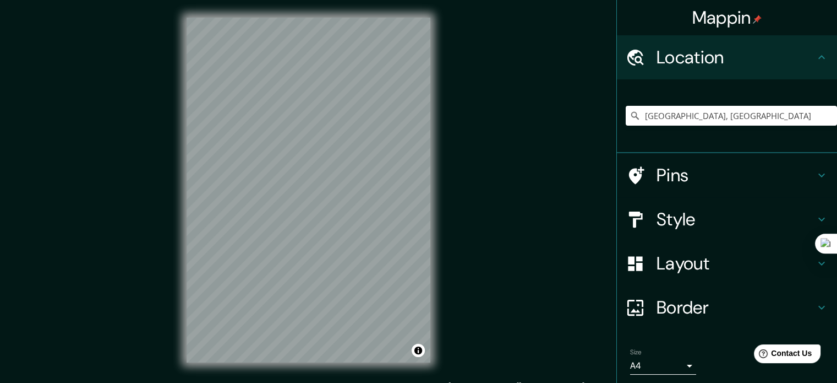
click at [445, 223] on div "© Mapbox © OpenStreetMap Improve this map" at bounding box center [308, 190] width 279 height 380
click at [194, 0] on html "Mappin Location Bogotá, Colombia Pins Style Layout Border Choose a border. Hint…" at bounding box center [418, 191] width 837 height 383
click at [713, 216] on h4 "Style" at bounding box center [736, 219] width 159 height 22
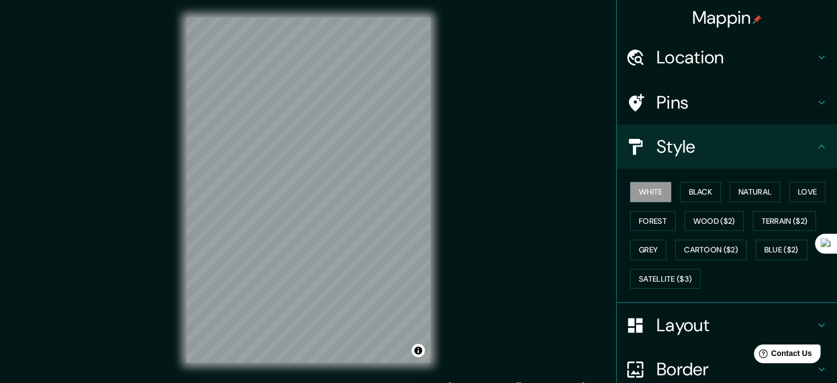
click at [714, 337] on div "Layout" at bounding box center [727, 325] width 220 height 44
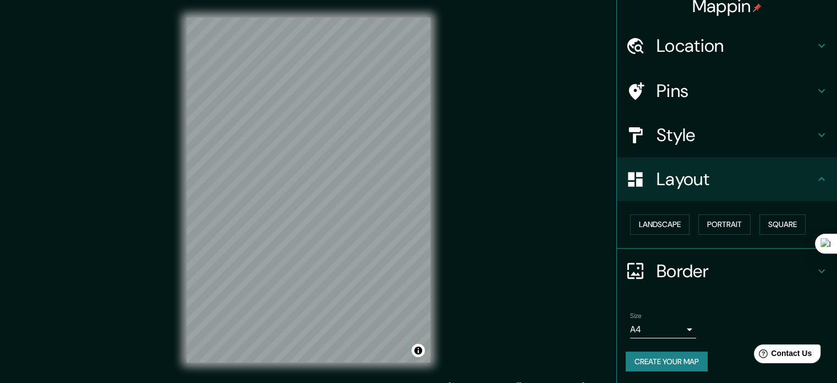
scroll to position [12, 0]
click at [676, 324] on body "Mappin Location Bogotá, Colombia Pins Style Layout Landscape Portrait Square Bo…" at bounding box center [418, 191] width 837 height 383
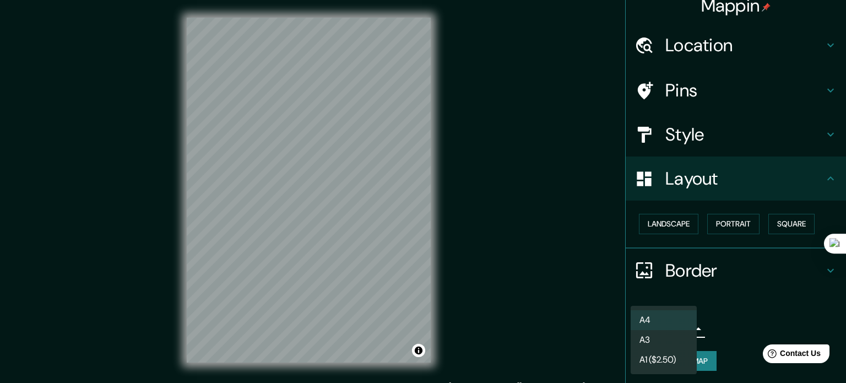
click at [677, 337] on li "A3" at bounding box center [663, 340] width 66 height 20
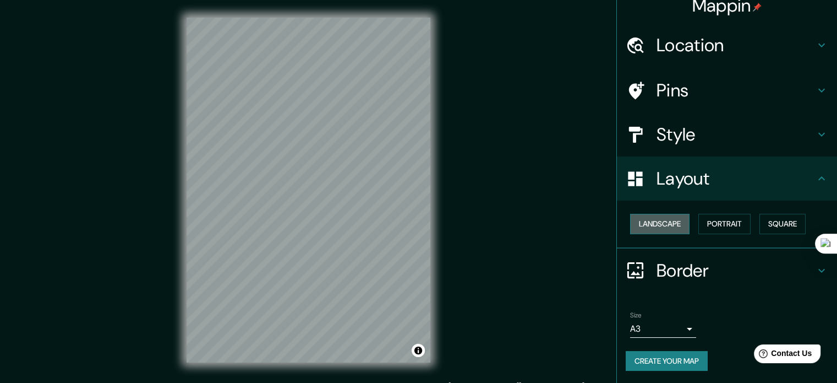
click at [668, 228] on button "Landscape" at bounding box center [659, 224] width 59 height 20
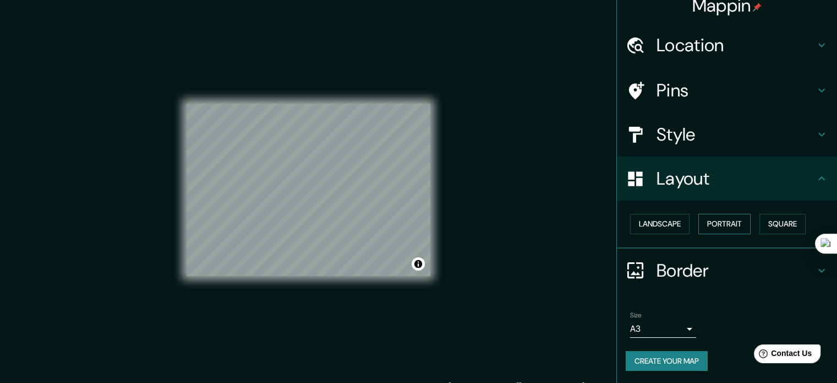
click at [701, 222] on button "Portrait" at bounding box center [725, 224] width 52 height 20
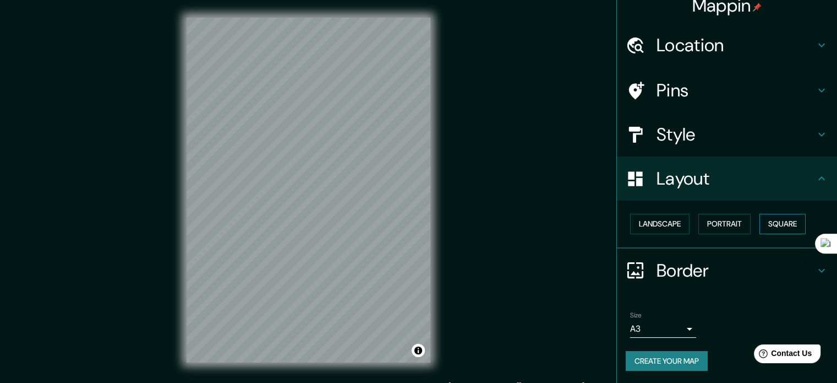
click at [767, 221] on button "Square" at bounding box center [783, 224] width 46 height 20
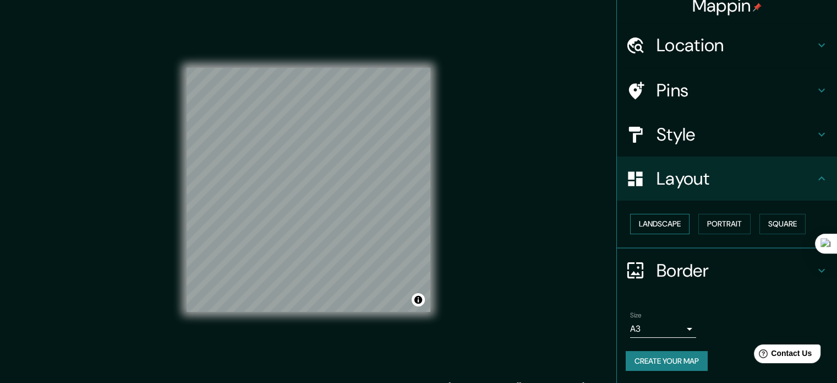
click at [661, 222] on button "Landscape" at bounding box center [659, 224] width 59 height 20
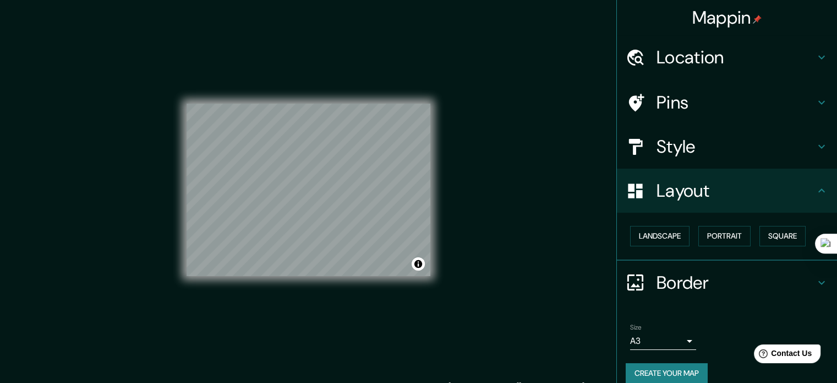
scroll to position [0, 0]
click at [743, 141] on h4 "Style" at bounding box center [736, 146] width 159 height 22
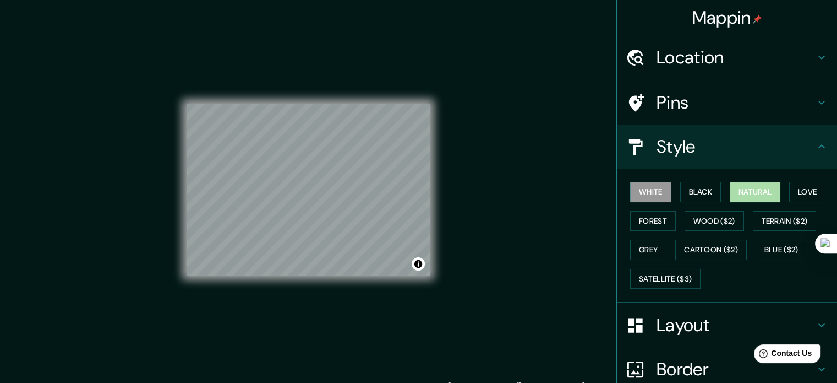
click at [733, 192] on button "Natural" at bounding box center [755, 192] width 51 height 20
click at [249, 91] on div "© Mapbox © OpenStreetMap Improve this map" at bounding box center [309, 190] width 244 height 345
click at [703, 195] on button "Black" at bounding box center [700, 192] width 41 height 20
click at [685, 315] on h4 "Layout" at bounding box center [736, 325] width 159 height 22
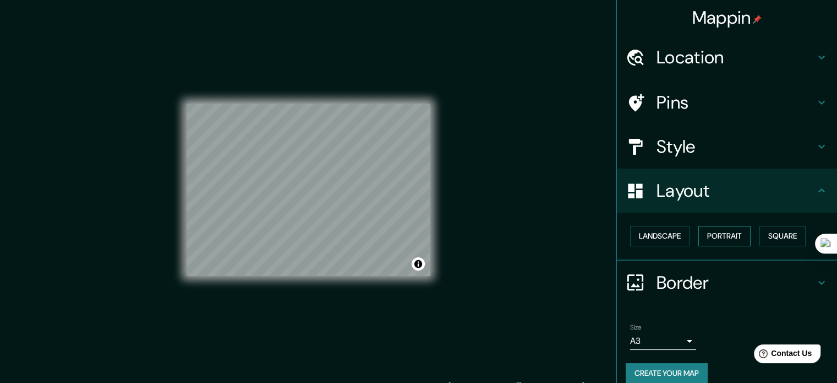
click at [714, 232] on button "Portrait" at bounding box center [725, 236] width 52 height 20
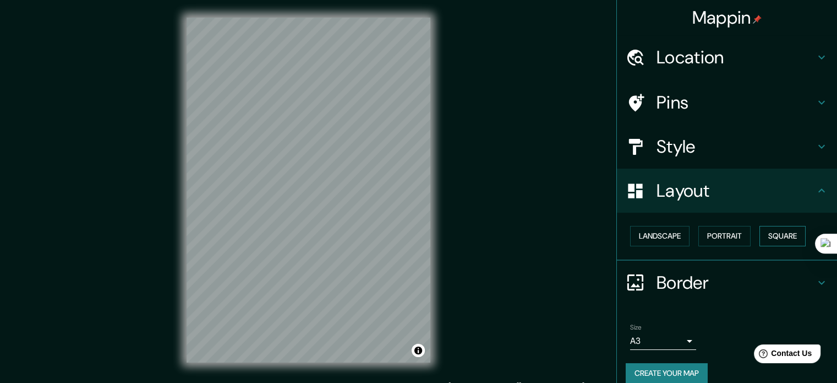
click at [770, 237] on button "Square" at bounding box center [783, 236] width 46 height 20
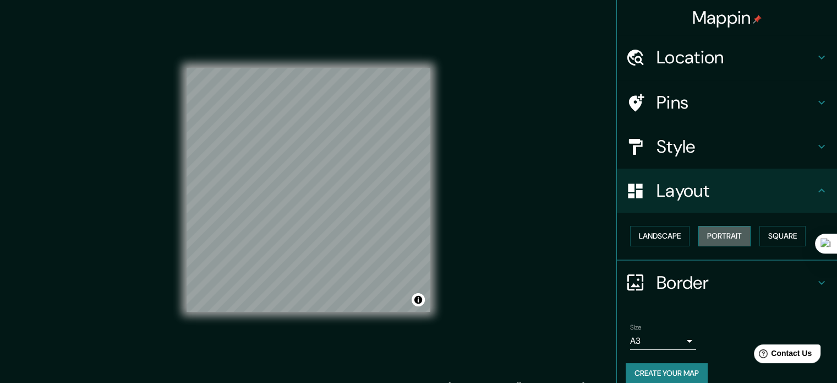
click at [726, 231] on button "Portrait" at bounding box center [725, 236] width 52 height 20
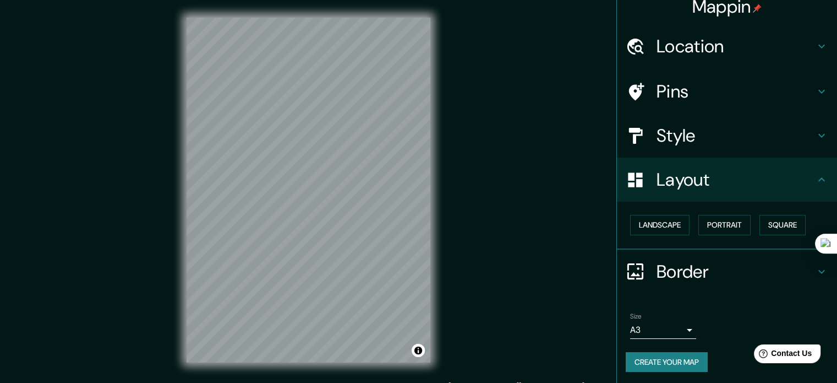
scroll to position [12, 0]
click at [724, 266] on h4 "Border" at bounding box center [736, 270] width 159 height 22
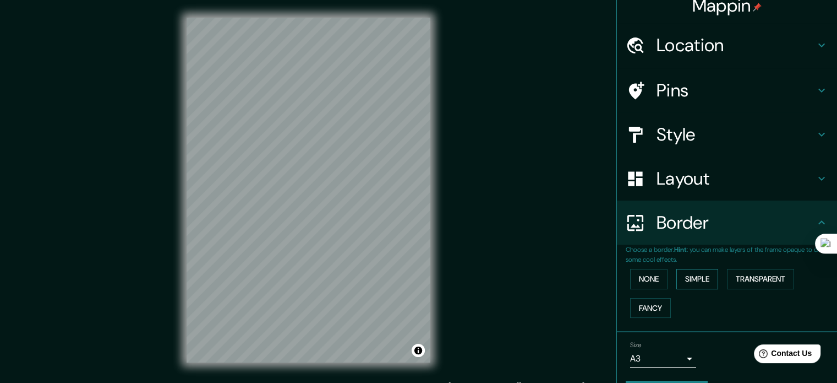
click at [677, 279] on button "Simple" at bounding box center [698, 279] width 42 height 20
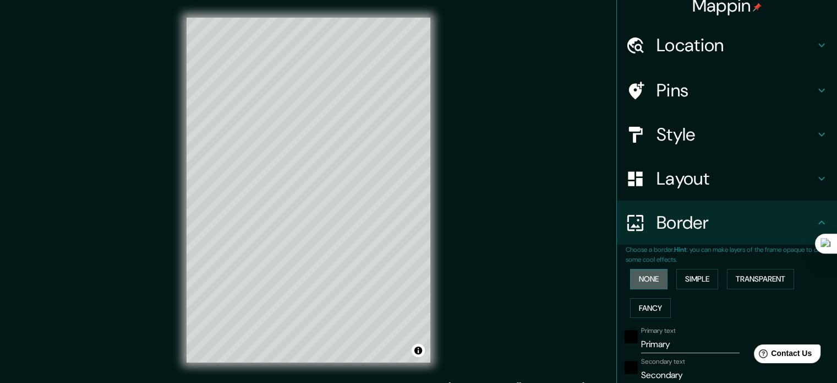
click at [651, 277] on button "None" at bounding box center [648, 279] width 37 height 20
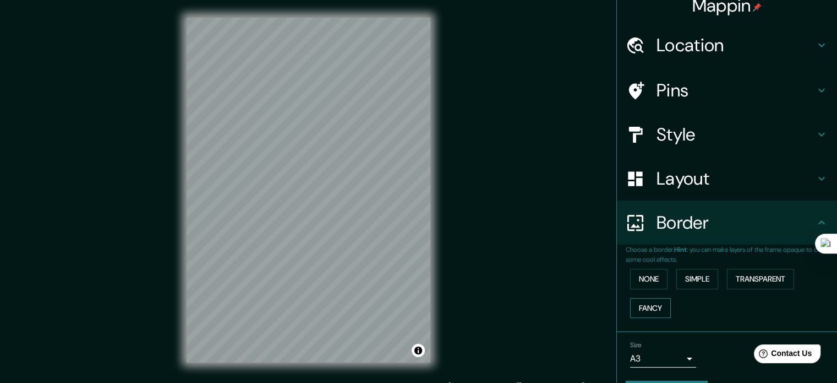
click at [651, 302] on button "Fancy" at bounding box center [650, 308] width 41 height 20
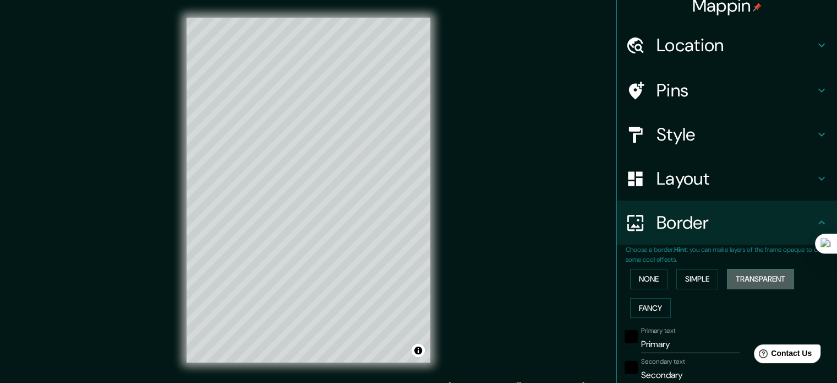
click at [752, 282] on button "Transparent" at bounding box center [760, 279] width 67 height 20
click at [651, 279] on button "None" at bounding box center [648, 279] width 37 height 20
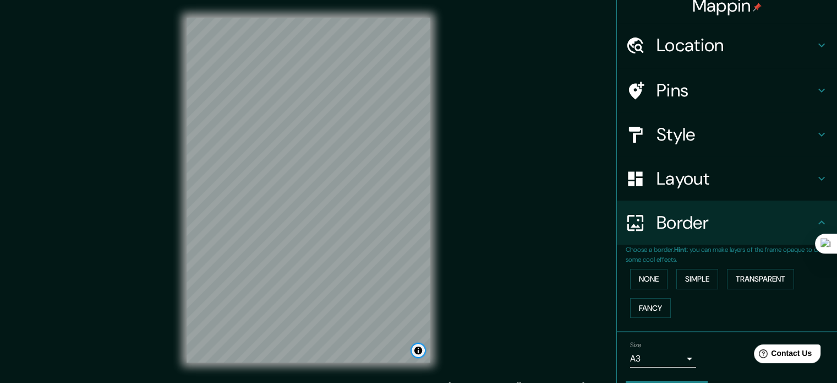
click at [418, 350] on button "Toggle attribution" at bounding box center [418, 350] width 13 height 13
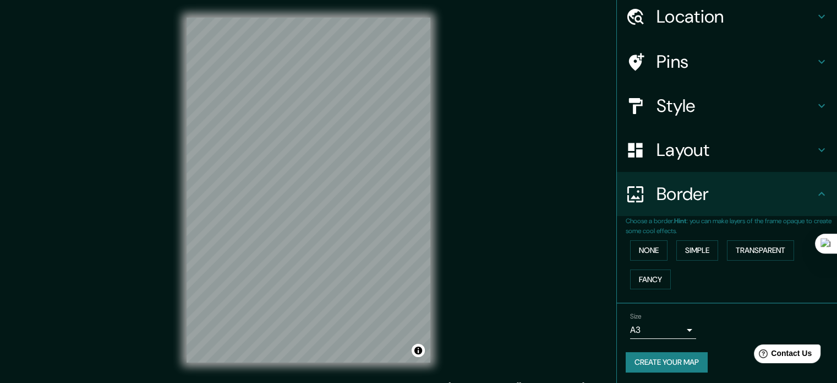
scroll to position [42, 0]
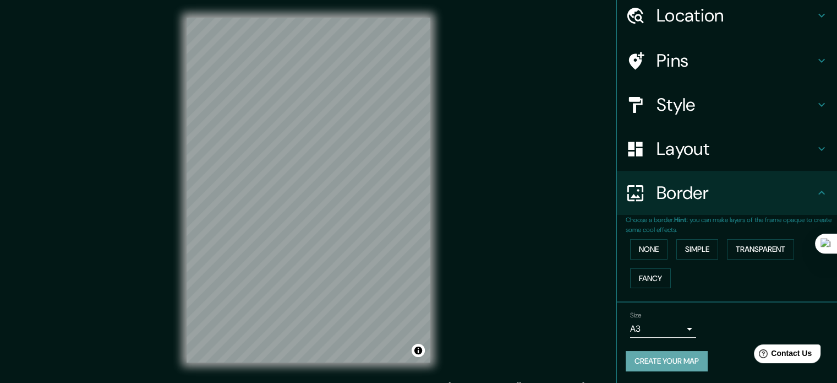
click at [682, 357] on button "Create your map" at bounding box center [667, 361] width 82 height 20
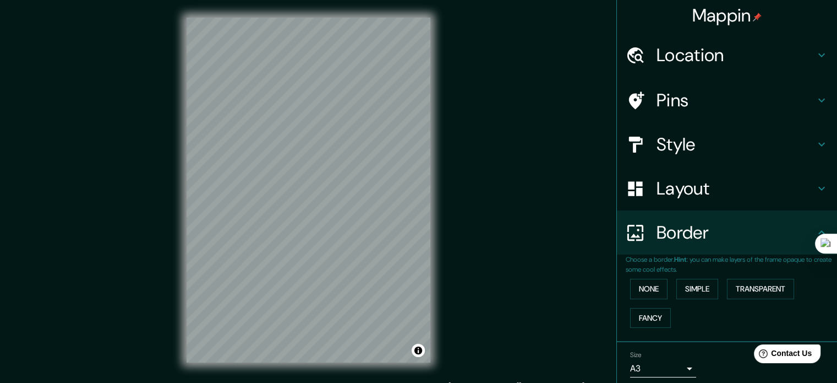
scroll to position [0, 0]
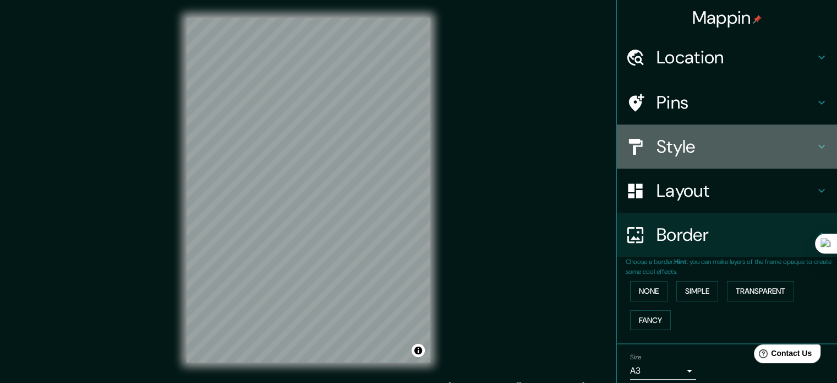
click at [756, 164] on div "Style" at bounding box center [727, 146] width 220 height 44
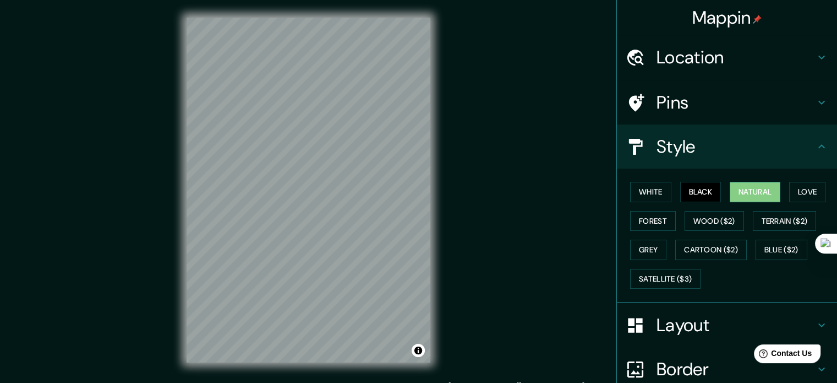
click at [749, 195] on button "Natural" at bounding box center [755, 192] width 51 height 20
click at [702, 192] on button "Black" at bounding box center [700, 192] width 41 height 20
click at [654, 183] on button "White" at bounding box center [650, 192] width 41 height 20
click at [760, 198] on button "Natural" at bounding box center [755, 192] width 51 height 20
click at [809, 188] on button "Love" at bounding box center [807, 192] width 36 height 20
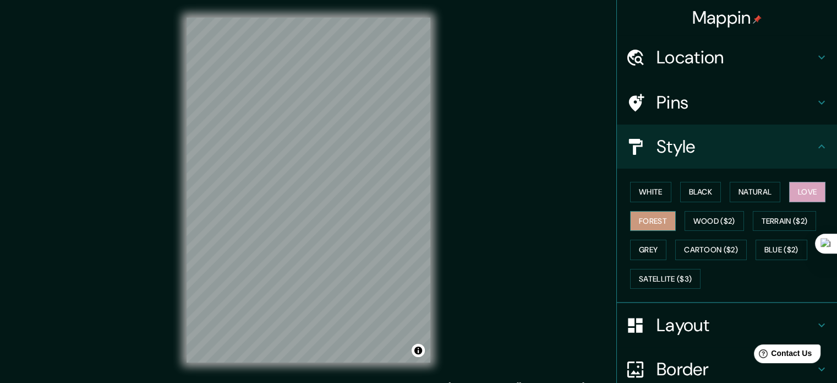
click at [630, 226] on button "Forest" at bounding box center [653, 221] width 46 height 20
click at [654, 249] on button "Grey" at bounding box center [648, 249] width 36 height 20
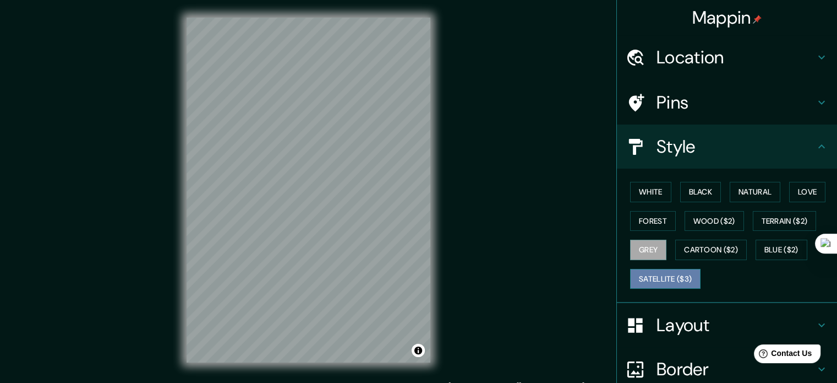
click at [672, 270] on button "Satellite ($3)" at bounding box center [665, 279] width 70 height 20
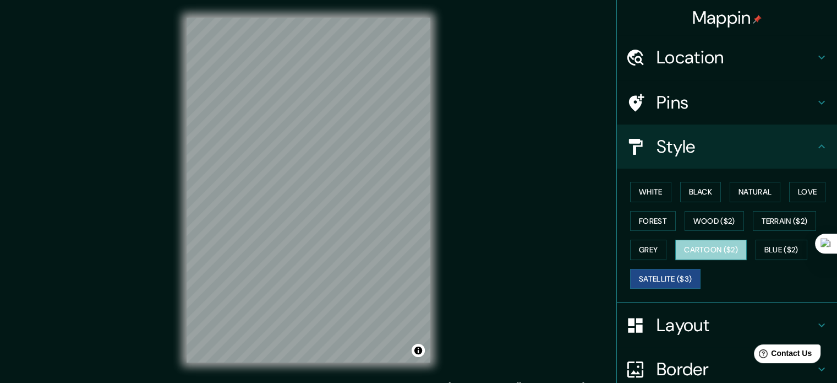
click at [703, 250] on button "Cartoon ($2)" at bounding box center [711, 249] width 72 height 20
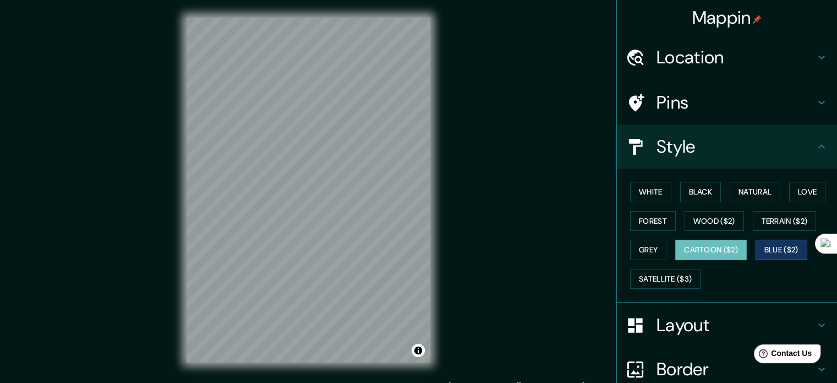
click at [766, 248] on button "Blue ($2)" at bounding box center [782, 249] width 52 height 20
click at [771, 222] on button "Terrain ($2)" at bounding box center [785, 221] width 64 height 20
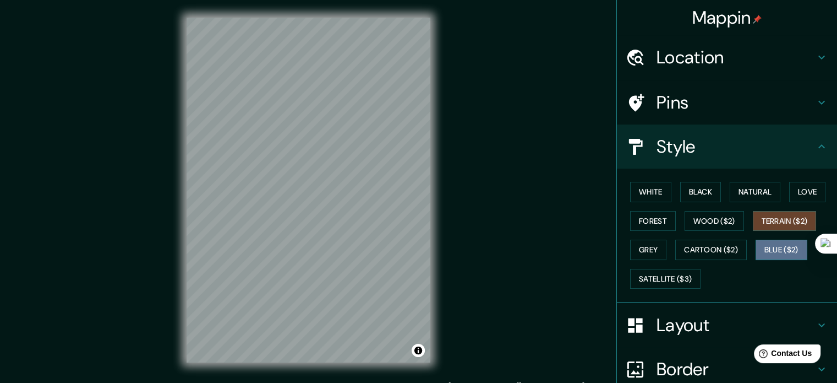
click at [777, 244] on button "Blue ($2)" at bounding box center [782, 249] width 52 height 20
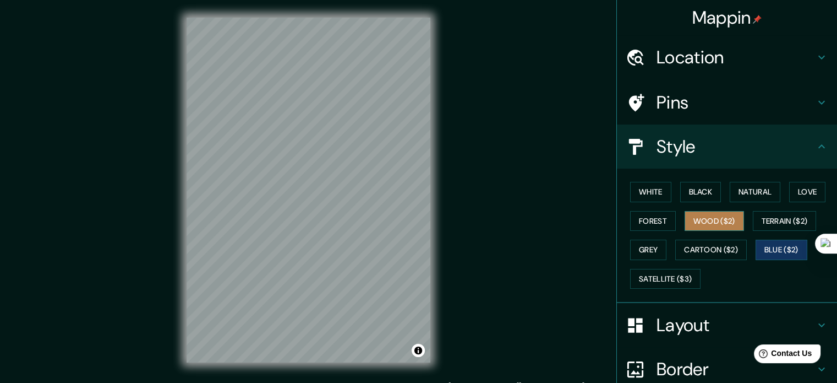
click at [712, 219] on button "Wood ($2)" at bounding box center [714, 221] width 59 height 20
click at [693, 191] on button "Black" at bounding box center [700, 192] width 41 height 20
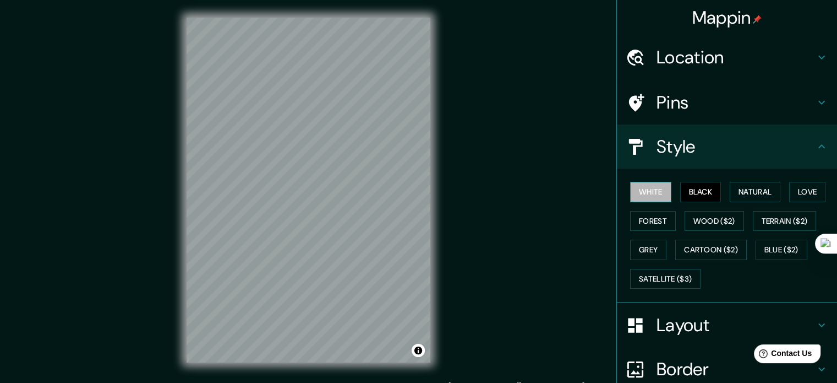
click at [640, 192] on button "White" at bounding box center [650, 192] width 41 height 20
click at [742, 188] on button "Natural" at bounding box center [755, 192] width 51 height 20
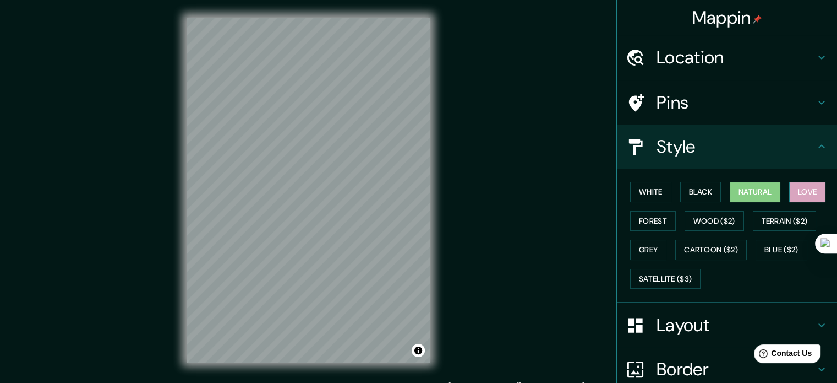
click at [804, 194] on button "Love" at bounding box center [807, 192] width 36 height 20
click at [634, 215] on button "Forest" at bounding box center [653, 221] width 46 height 20
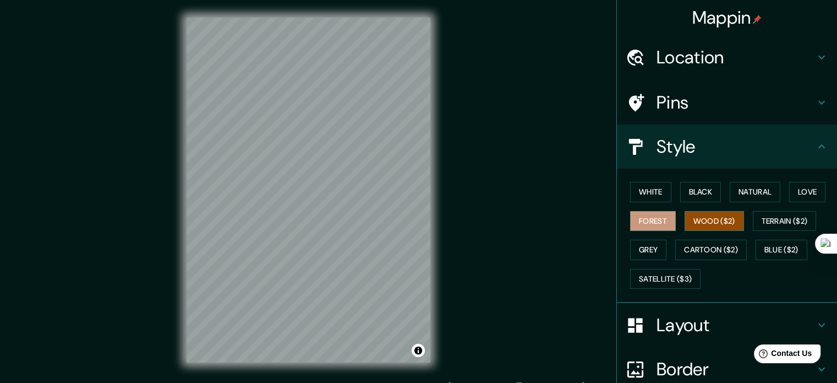
click at [732, 217] on button "Wood ($2)" at bounding box center [714, 221] width 59 height 20
click at [695, 195] on button "Black" at bounding box center [700, 192] width 41 height 20
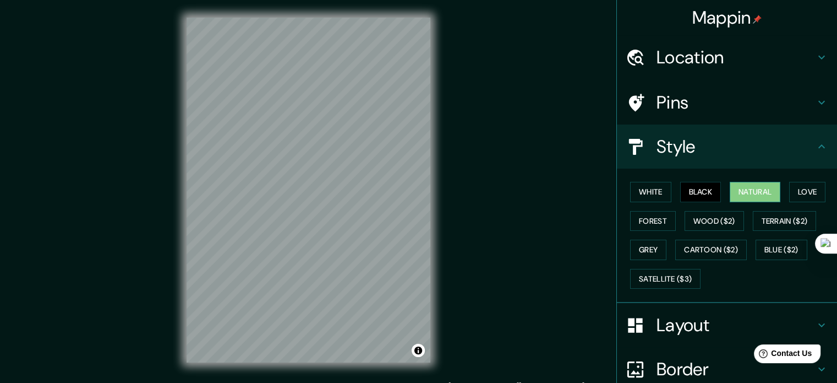
click at [740, 192] on button "Natural" at bounding box center [755, 192] width 51 height 20
click at [680, 195] on button "Black" at bounding box center [700, 192] width 41 height 20
drag, startPoint x: 728, startPoint y: 2, endPoint x: 533, endPoint y: 141, distance: 240.0
click at [533, 141] on div "Mappin Location Bogotá, Colombia Pins Style White Black Natural Love Forest Woo…" at bounding box center [418, 198] width 837 height 397
click at [506, 89] on div "Mappin Location Bogotá, Colombia Pins Style White Black Natural Love Forest Woo…" at bounding box center [418, 198] width 837 height 397
